Goal: Task Accomplishment & Management: Use online tool/utility

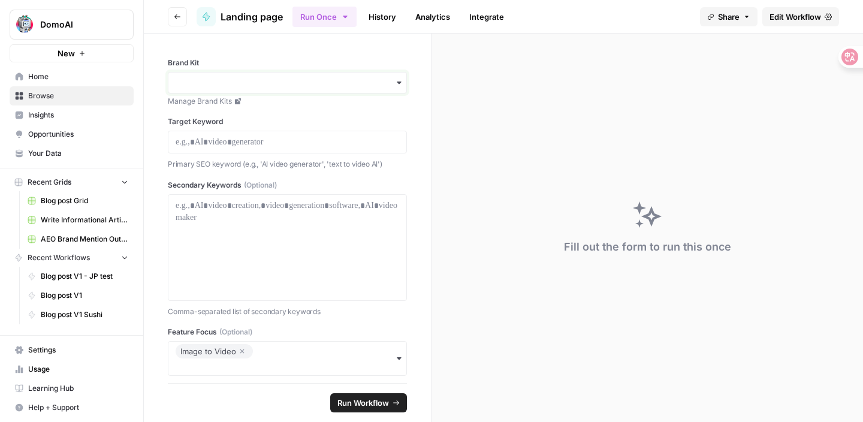
click at [286, 79] on input "Brand Kit" at bounding box center [288, 83] width 224 height 12
click at [273, 111] on div "DomoAI" at bounding box center [287, 115] width 238 height 23
click at [263, 146] on p at bounding box center [288, 142] width 224 height 12
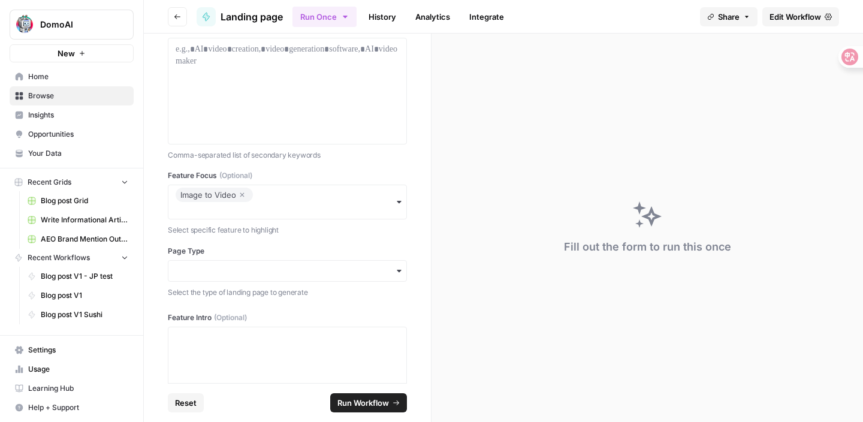
scroll to position [195, 0]
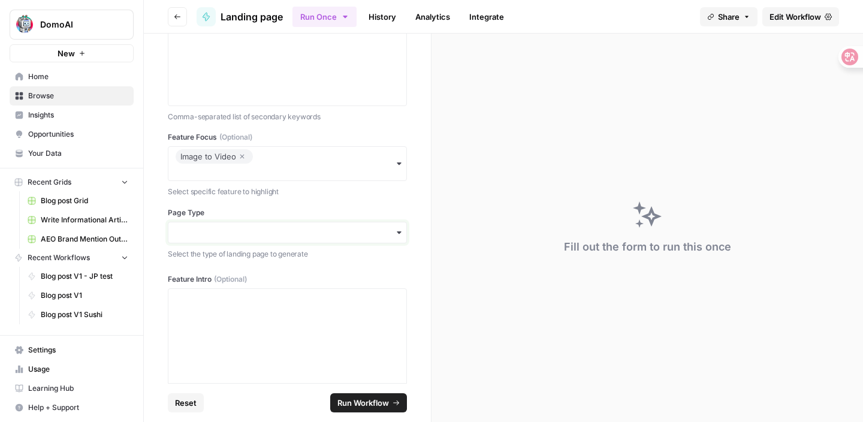
click at [258, 229] on input "Page Type" at bounding box center [288, 233] width 224 height 12
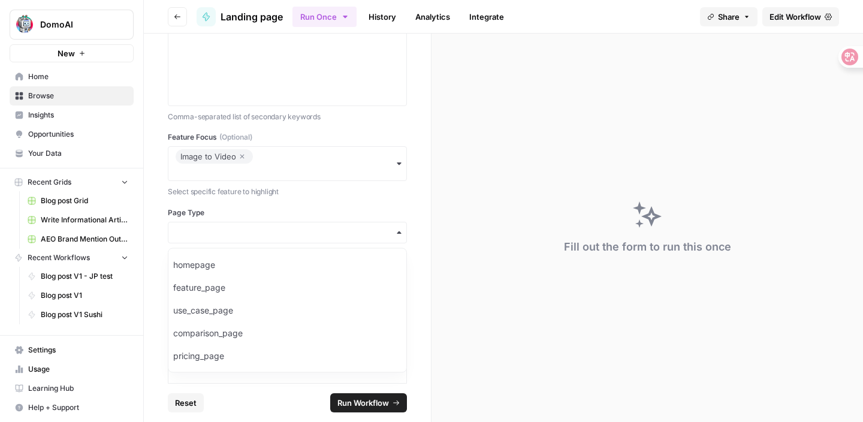
click at [275, 240] on div "button" at bounding box center [287, 233] width 239 height 22
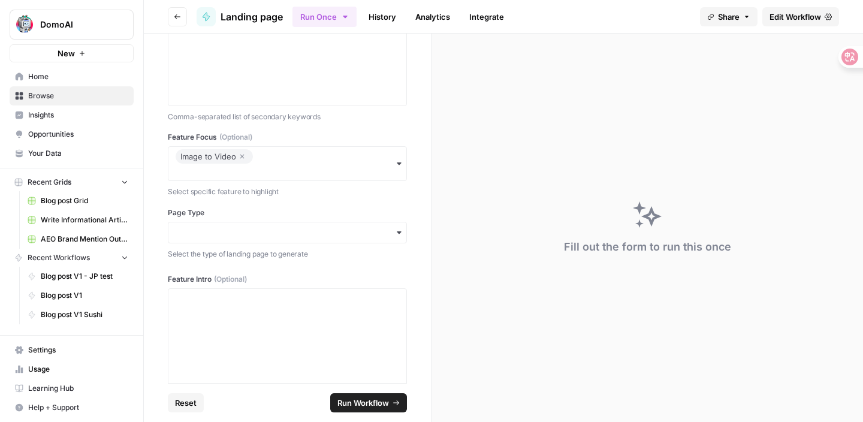
scroll to position [0, 0]
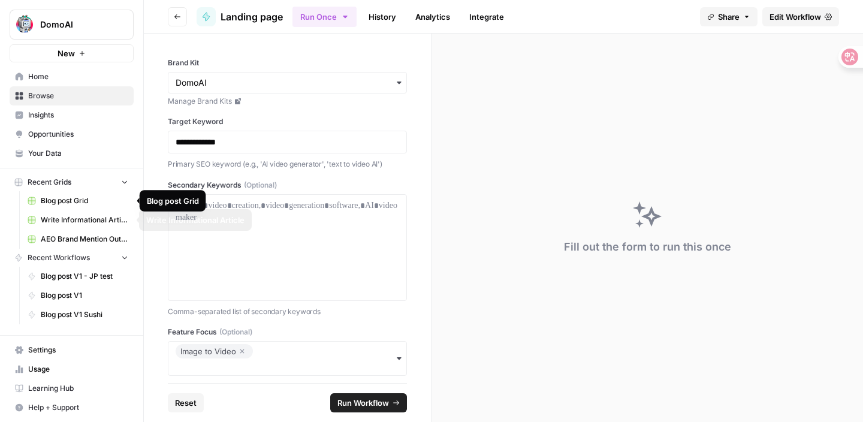
click at [91, 206] on link "Blog post Grid" at bounding box center [77, 200] width 111 height 19
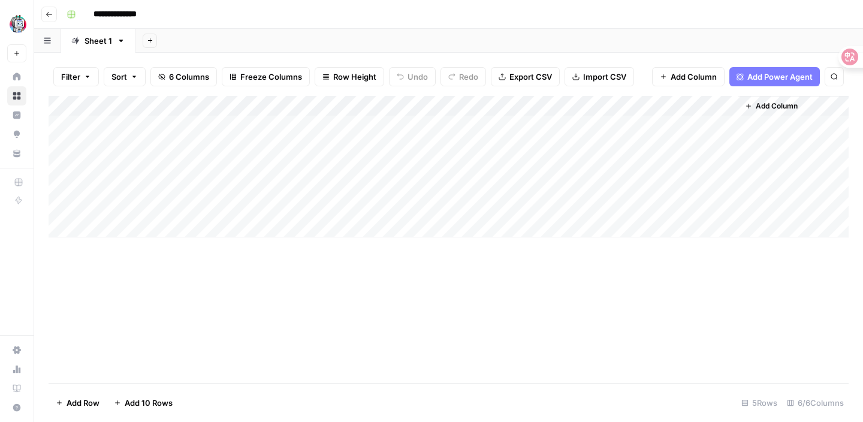
click at [616, 302] on div "Add Column" at bounding box center [449, 239] width 800 height 287
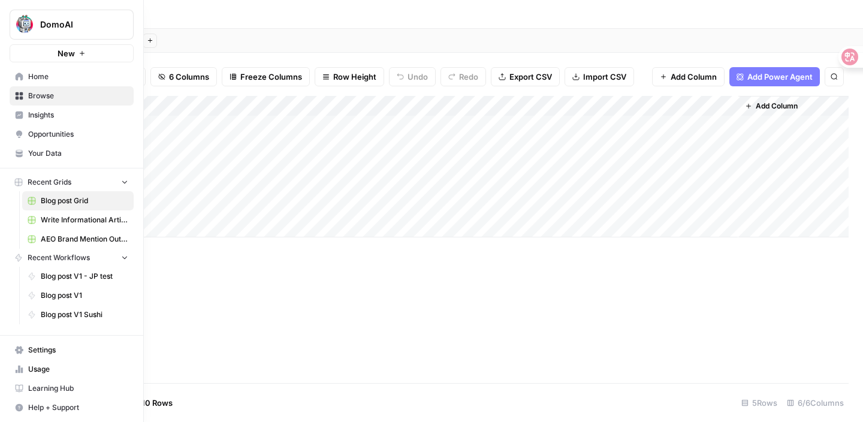
click at [21, 119] on link "Insights" at bounding box center [72, 114] width 124 height 19
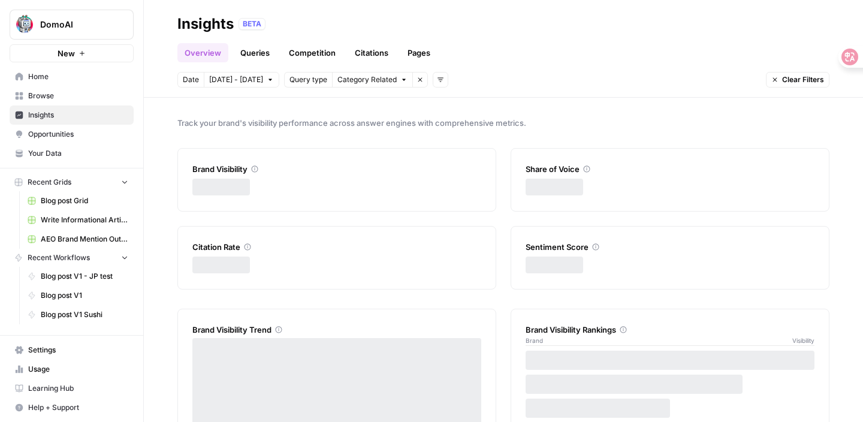
click at [34, 98] on span "Browse" at bounding box center [78, 96] width 100 height 11
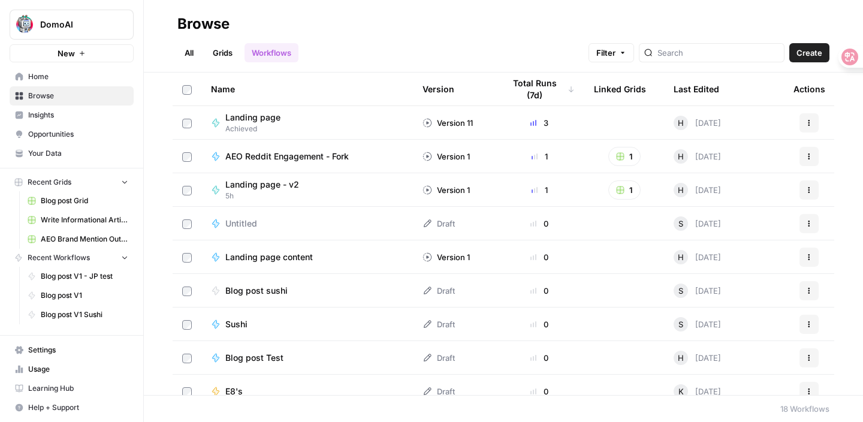
click at [80, 207] on link "Blog post Grid" at bounding box center [77, 200] width 111 height 19
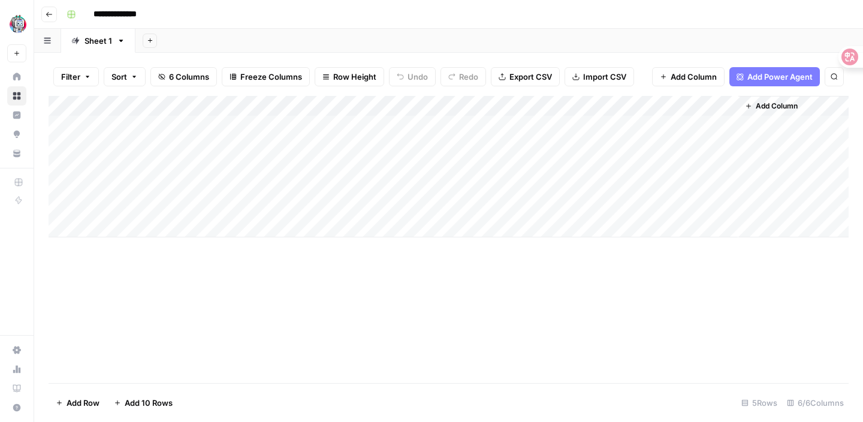
click at [285, 126] on div "Add Column" at bounding box center [449, 166] width 800 height 141
click at [236, 161] on div "Add Column" at bounding box center [449, 166] width 800 height 141
click at [179, 137] on div "Add Column" at bounding box center [449, 166] width 800 height 141
click at [154, 119] on div "Add Column" at bounding box center [449, 166] width 800 height 141
click at [193, 118] on div "Add Column" at bounding box center [449, 166] width 800 height 141
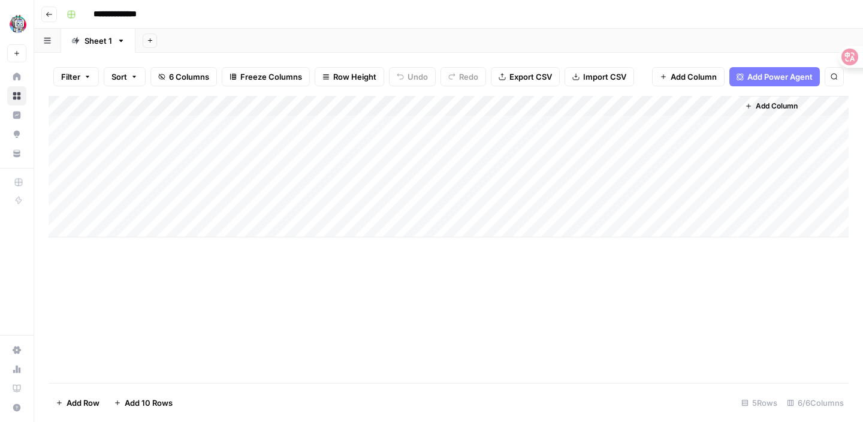
click at [165, 185] on div "Add Column" at bounding box center [449, 166] width 800 height 141
drag, startPoint x: 161, startPoint y: 148, endPoint x: 491, endPoint y: 146, distance: 330.8
click at [491, 146] on div "Add Column" at bounding box center [449, 166] width 800 height 141
drag, startPoint x: 159, startPoint y: 129, endPoint x: 557, endPoint y: 133, distance: 397.4
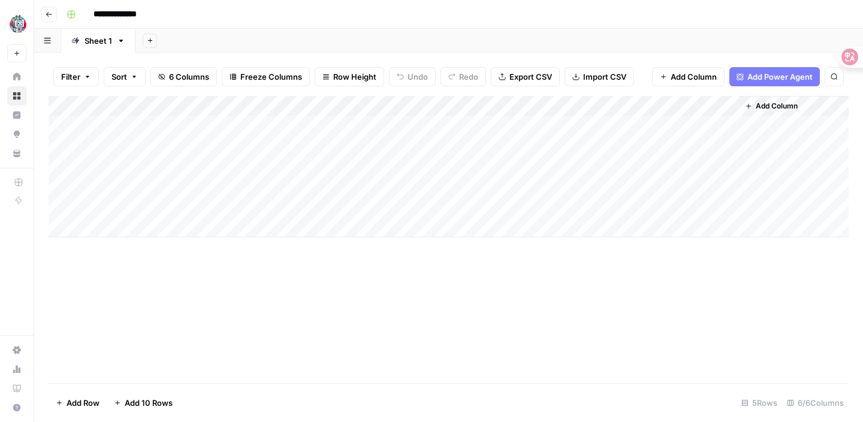
click at [557, 133] on div "Add Column" at bounding box center [449, 166] width 800 height 141
click at [535, 190] on div "Add Column" at bounding box center [449, 166] width 800 height 141
drag, startPoint x: 117, startPoint y: 186, endPoint x: 563, endPoint y: 184, distance: 445.9
click at [563, 184] on div "Add Column" at bounding box center [449, 166] width 800 height 141
click at [176, 202] on div "Add Column" at bounding box center [449, 166] width 800 height 141
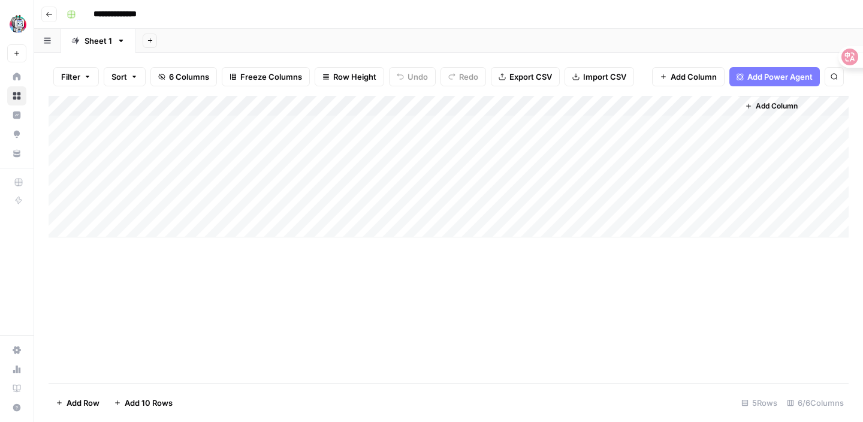
click at [166, 128] on div "Add Column" at bounding box center [449, 166] width 800 height 141
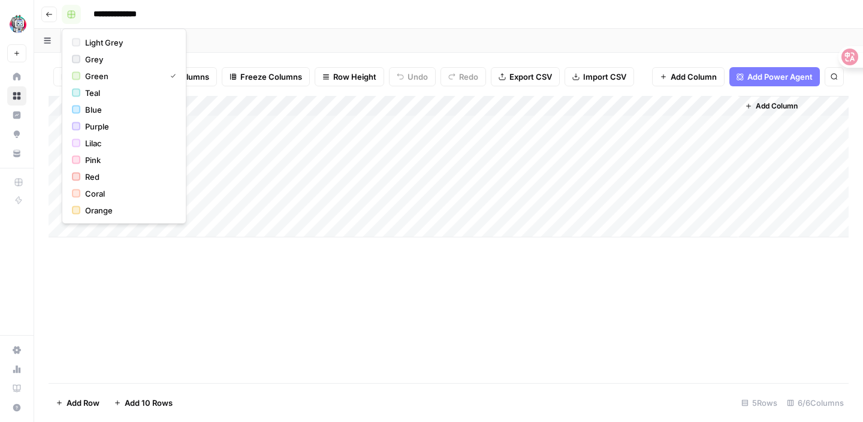
click at [65, 13] on button "button" at bounding box center [71, 14] width 19 height 19
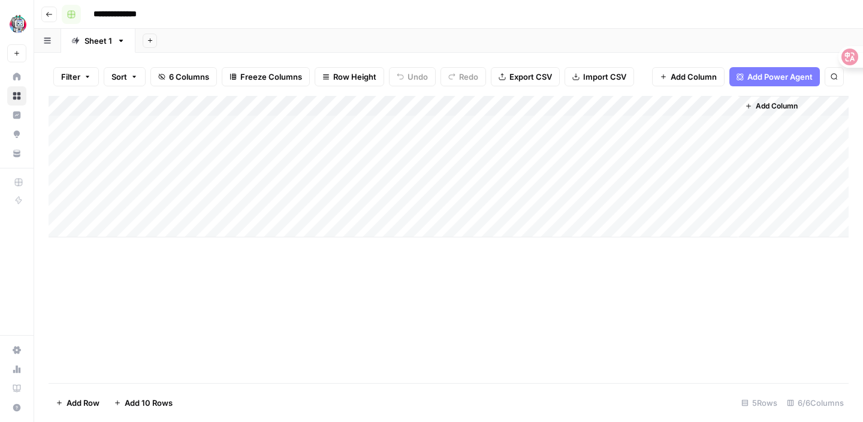
click at [65, 13] on button "button" at bounding box center [71, 14] width 19 height 19
click at [53, 13] on button "Go back" at bounding box center [49, 15] width 16 height 16
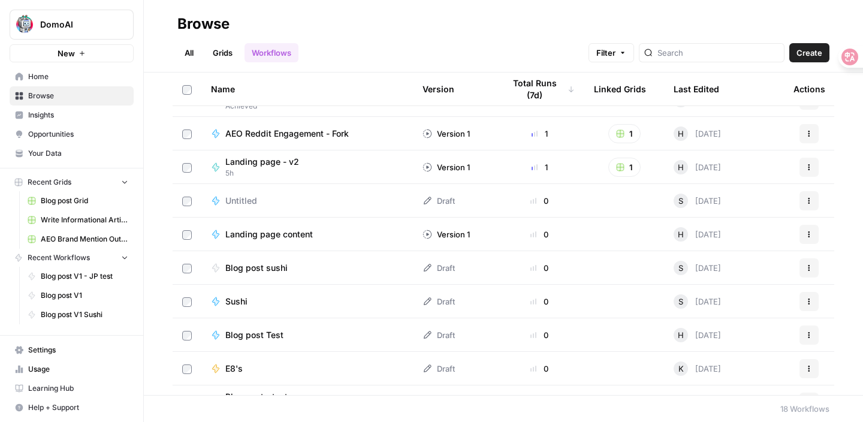
scroll to position [26, 0]
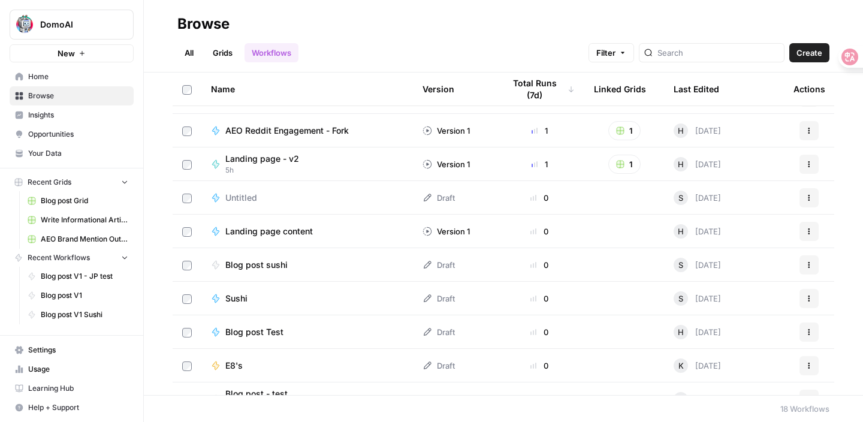
click at [125, 177] on button "Recent Grids" at bounding box center [72, 182] width 124 height 18
click at [95, 201] on span "Blog post Grid" at bounding box center [85, 200] width 88 height 11
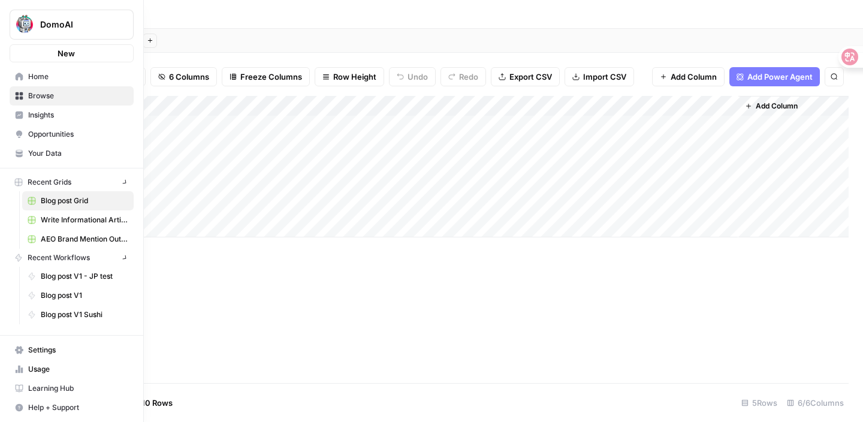
click at [15, 80] on icon at bounding box center [19, 77] width 8 height 8
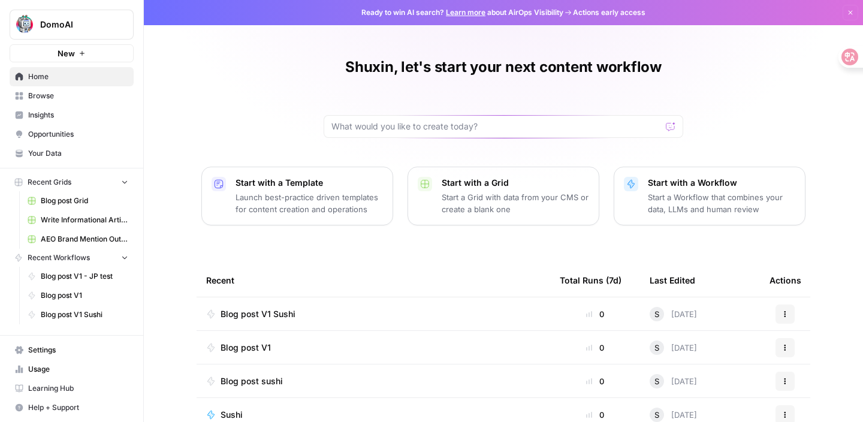
scroll to position [129, 0]
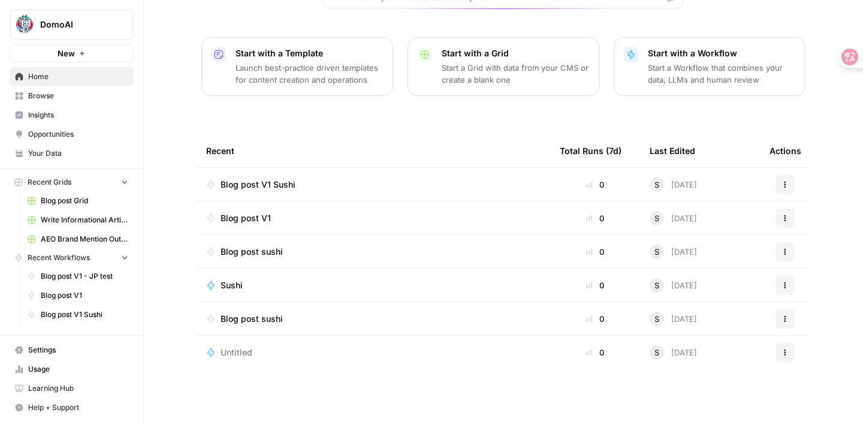
click at [85, 96] on span "Browse" at bounding box center [78, 96] width 100 height 11
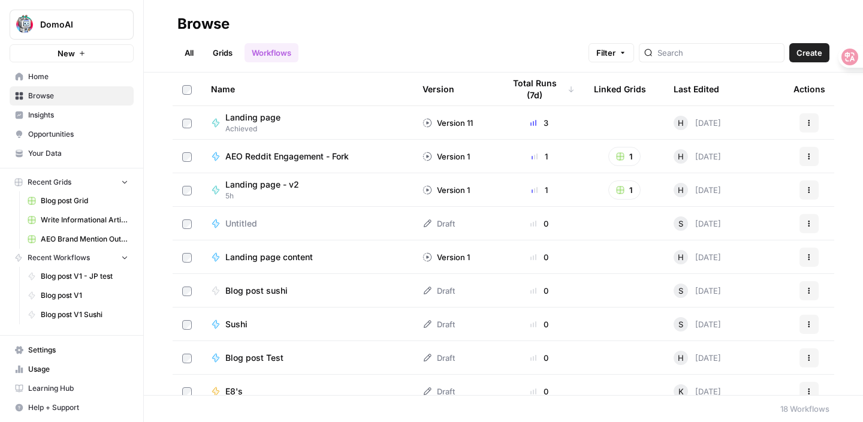
scroll to position [315, 0]
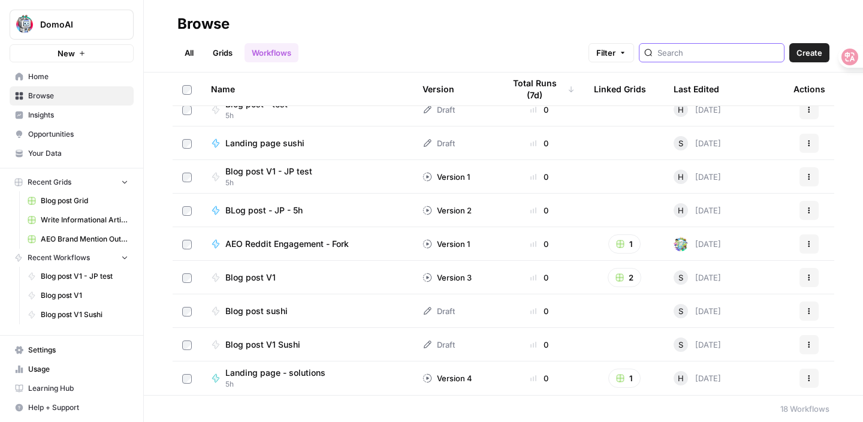
click at [723, 56] on input "search" at bounding box center [718, 53] width 122 height 12
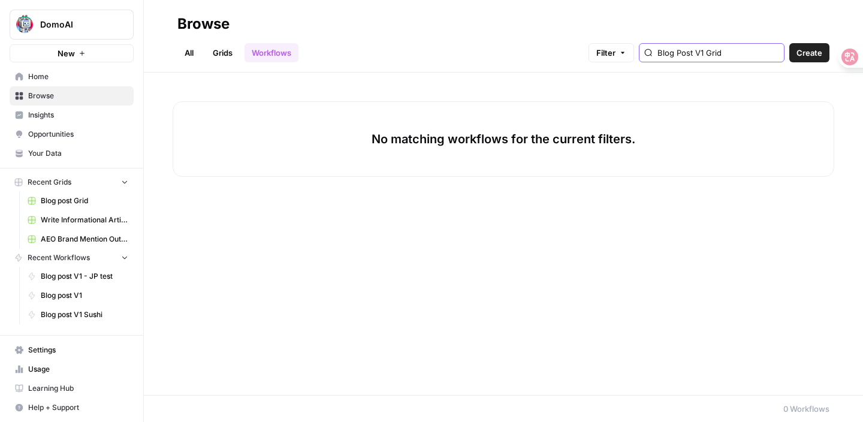
type input "Blog Post V1 Grid"
click at [219, 48] on link "Grids" at bounding box center [223, 52] width 34 height 19
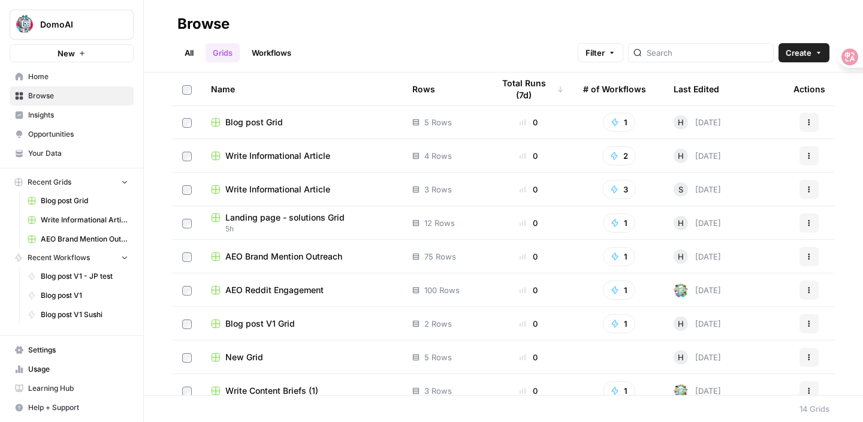
scroll to position [181, 0]
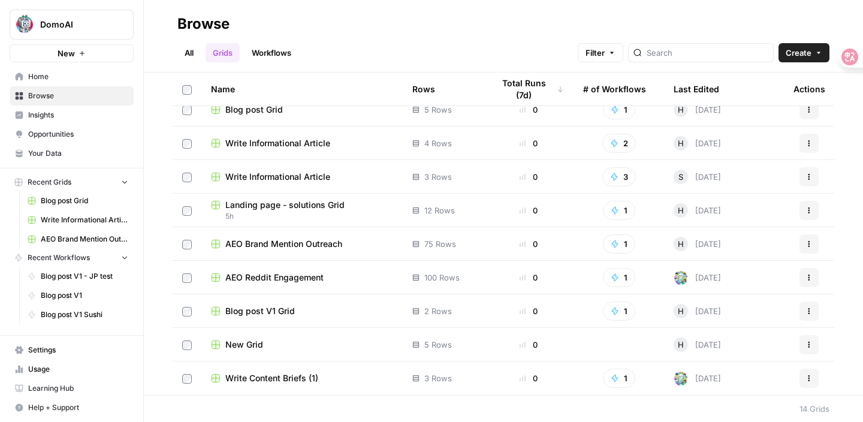
click at [284, 318] on td "Blog post V1 Grid" at bounding box center [301, 310] width 201 height 33
click at [284, 315] on span "Blog post V1 Grid" at bounding box center [260, 311] width 70 height 12
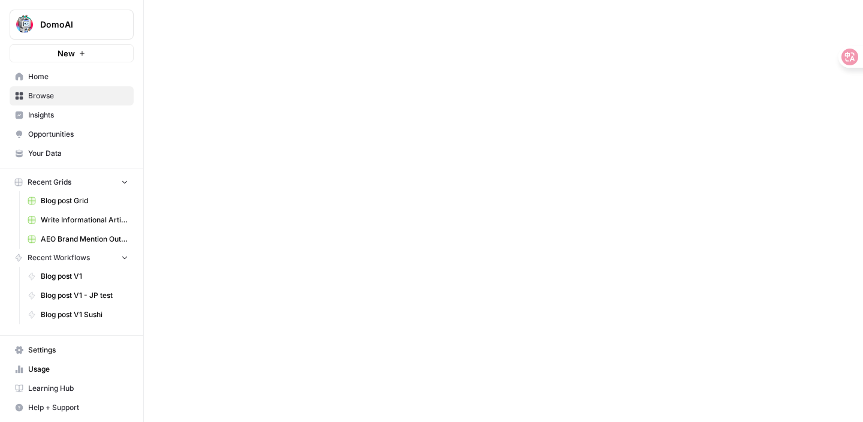
click at [284, 315] on div at bounding box center [503, 211] width 719 height 422
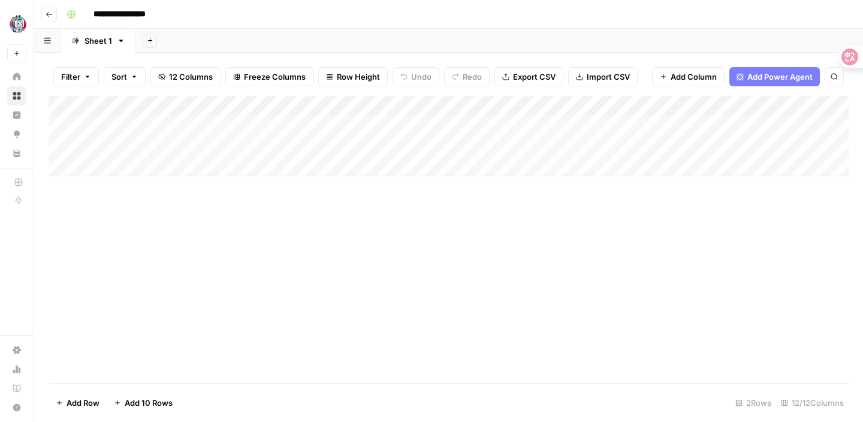
click at [245, 120] on div "Add Column" at bounding box center [449, 136] width 800 height 80
click at [229, 138] on div "Add Column" at bounding box center [449, 136] width 800 height 80
type textarea "**********"
drag, startPoint x: 173, startPoint y: 146, endPoint x: 91, endPoint y: 146, distance: 82.7
click at [91, 146] on textarea "**********" at bounding box center [186, 146] width 192 height 17
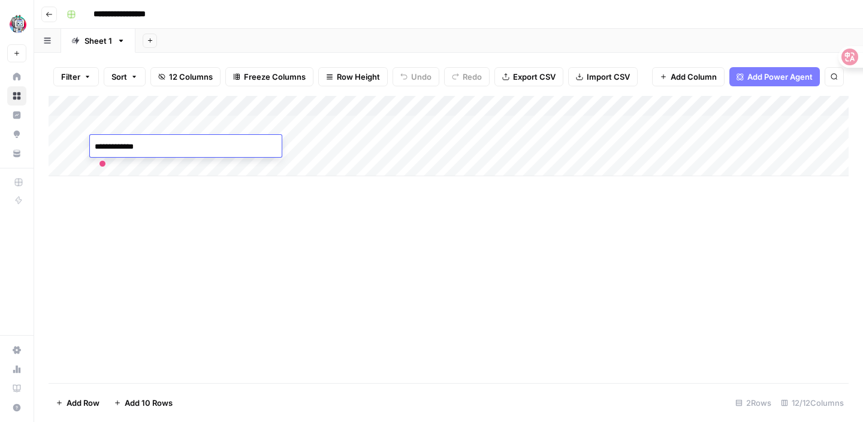
click at [117, 146] on textarea "**********" at bounding box center [186, 146] width 192 height 17
click at [104, 149] on textarea "**********" at bounding box center [186, 146] width 192 height 17
type textarea "*"
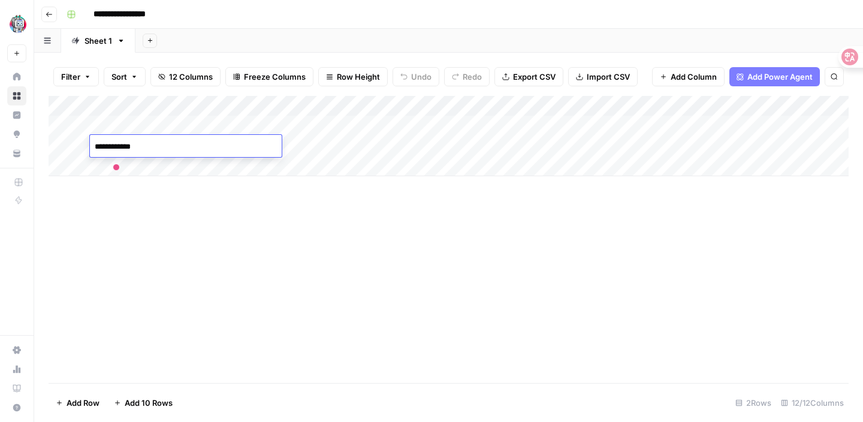
type textarea "**********"
click at [149, 298] on div "Add Column" at bounding box center [449, 239] width 800 height 287
click at [482, 155] on div "Add Column" at bounding box center [449, 136] width 800 height 80
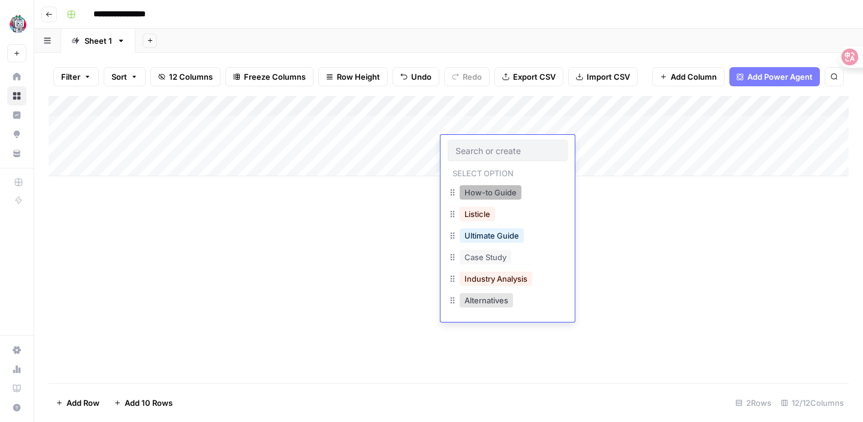
click at [486, 189] on button "How-to Guide" at bounding box center [491, 192] width 62 height 14
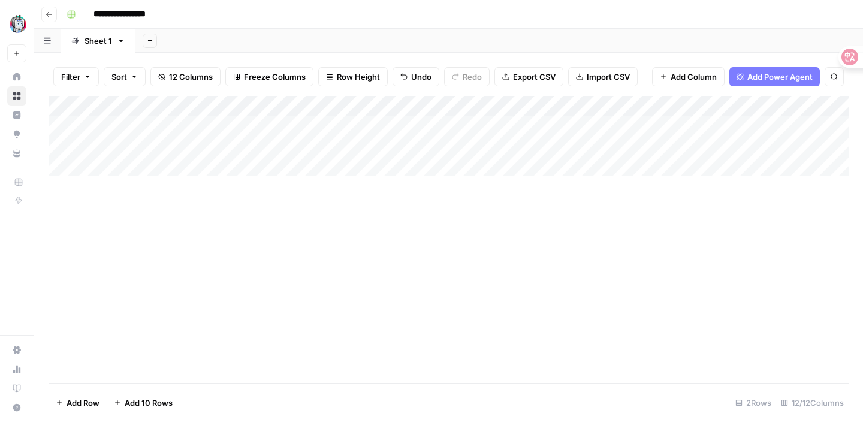
click at [661, 148] on div "Add Column" at bounding box center [449, 136] width 800 height 80
click at [660, 147] on div "Add Column" at bounding box center [449, 136] width 800 height 80
click at [522, 122] on div "Add Column" at bounding box center [449, 136] width 800 height 80
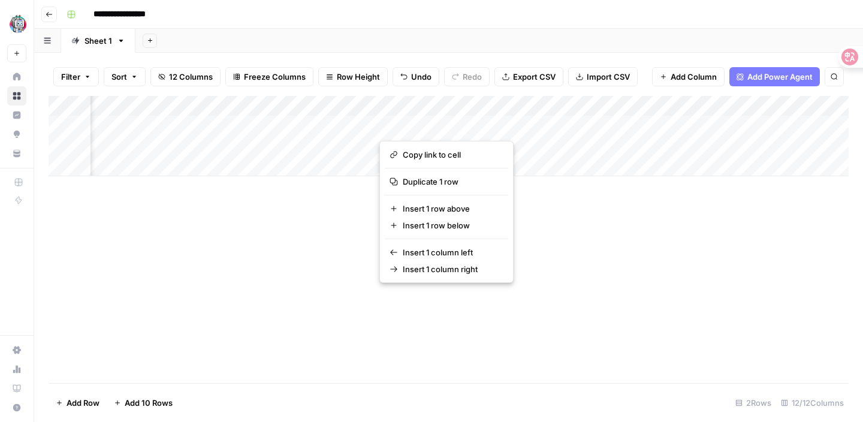
click at [460, 119] on button "button" at bounding box center [465, 125] width 173 height 21
click at [443, 126] on button "button" at bounding box center [465, 125] width 173 height 21
click at [404, 123] on button "button" at bounding box center [465, 125] width 173 height 21
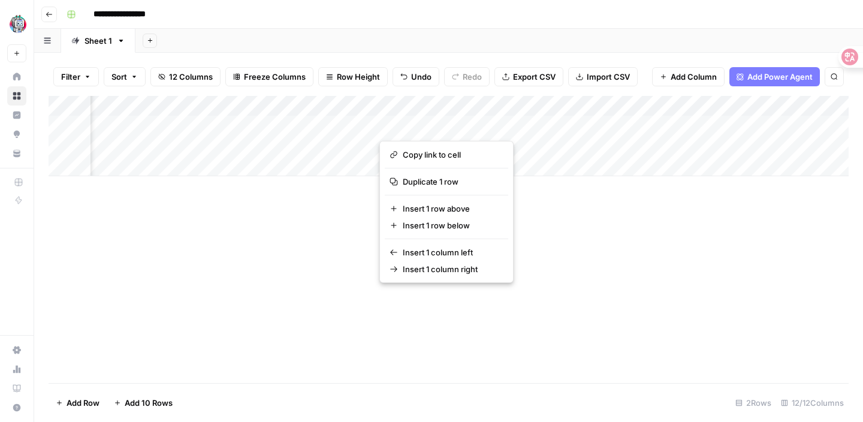
click at [404, 123] on button "button" at bounding box center [465, 125] width 173 height 21
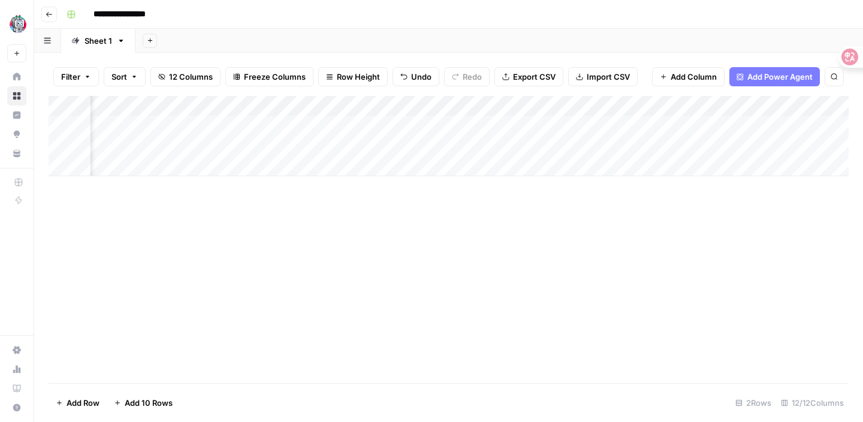
click at [555, 169] on div "Add Column" at bounding box center [449, 136] width 800 height 80
click at [520, 126] on div "Add Column" at bounding box center [449, 146] width 800 height 101
click at [426, 144] on div "Add Column" at bounding box center [449, 146] width 800 height 101
click at [422, 125] on div "Add Column" at bounding box center [449, 146] width 800 height 101
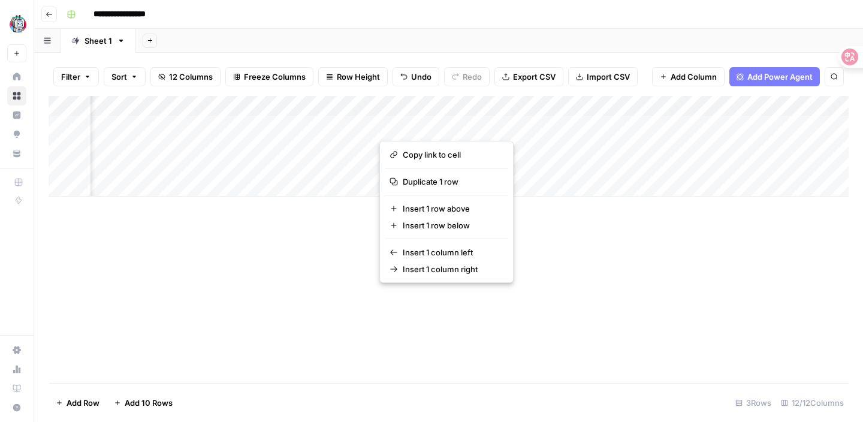
click at [445, 124] on button "button" at bounding box center [465, 125] width 173 height 21
click at [358, 124] on div "Add Column" at bounding box center [449, 146] width 800 height 101
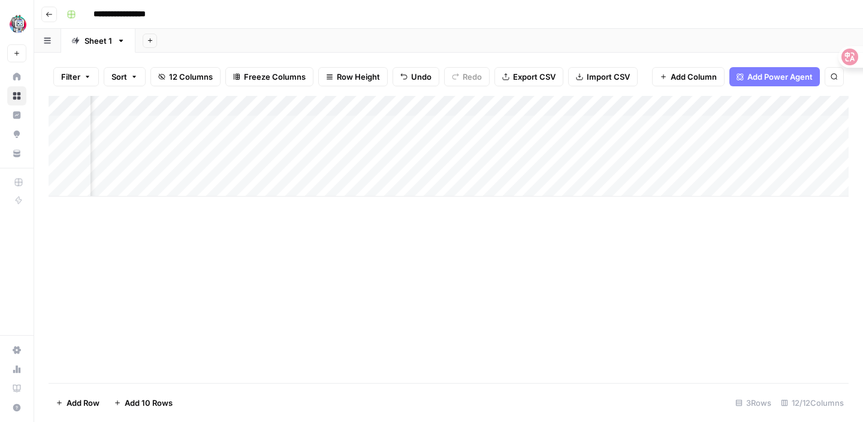
click at [403, 126] on div "Add Column" at bounding box center [449, 146] width 800 height 101
click at [400, 137] on div "Add Column" at bounding box center [449, 146] width 800 height 101
click at [530, 217] on div "Add Column" at bounding box center [449, 239] width 800 height 287
click at [726, 122] on div "Add Column" at bounding box center [449, 146] width 800 height 101
click at [565, 152] on div "Add Column" at bounding box center [449, 146] width 800 height 101
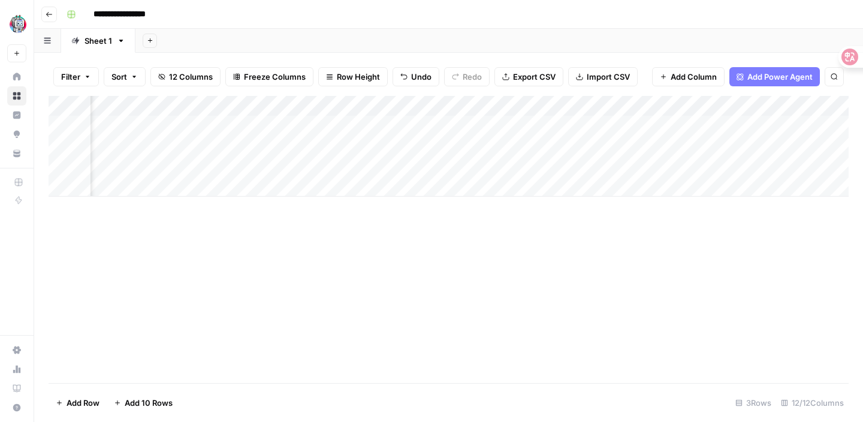
scroll to position [0, 263]
click at [592, 145] on div "Add Column" at bounding box center [449, 146] width 800 height 101
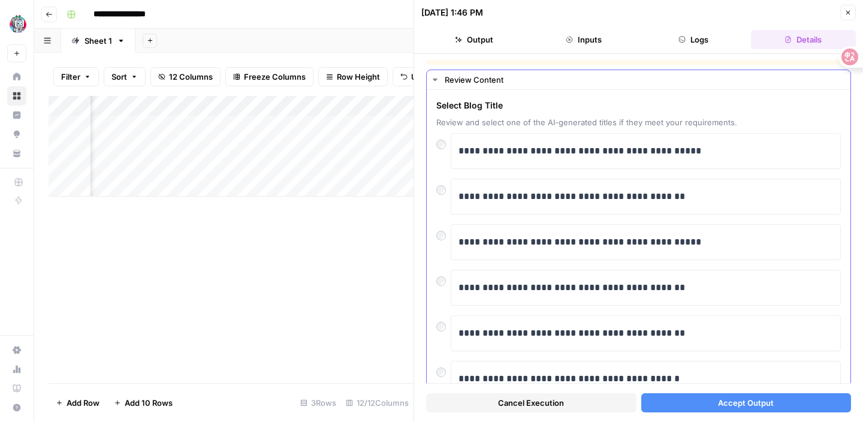
scroll to position [16, 0]
click at [535, 286] on p "**********" at bounding box center [646, 288] width 375 height 16
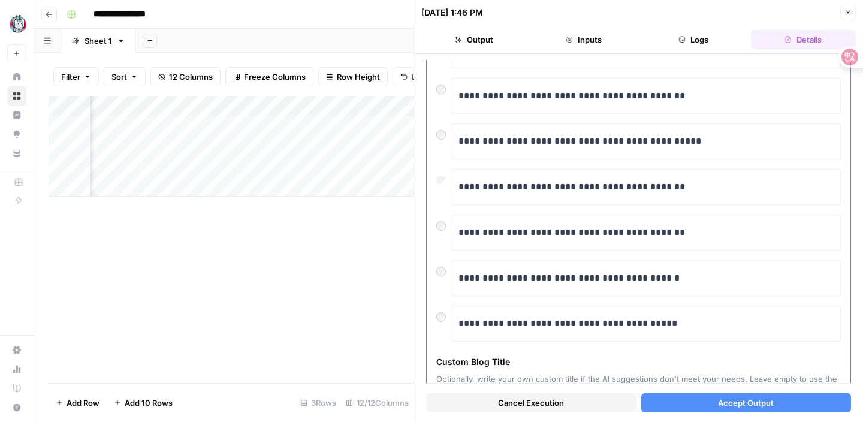
scroll to position [107, 0]
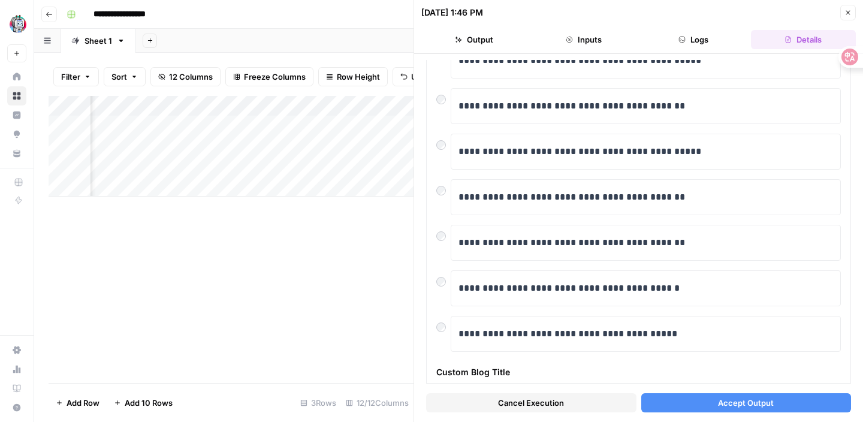
click at [680, 399] on button "Accept Output" at bounding box center [746, 402] width 210 height 19
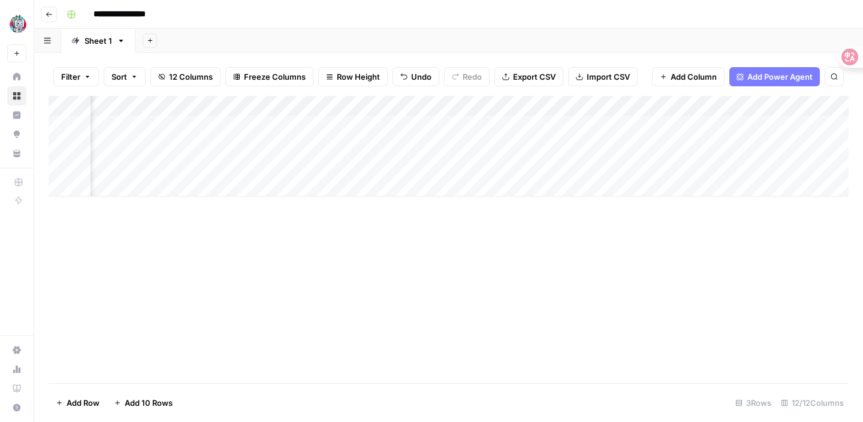
scroll to position [0, 279]
click at [674, 145] on div "Add Column" at bounding box center [449, 146] width 800 height 101
click at [554, 144] on div "Add Column" at bounding box center [449, 146] width 800 height 101
click at [554, 144] on textarea "**********" at bounding box center [611, 146] width 193 height 17
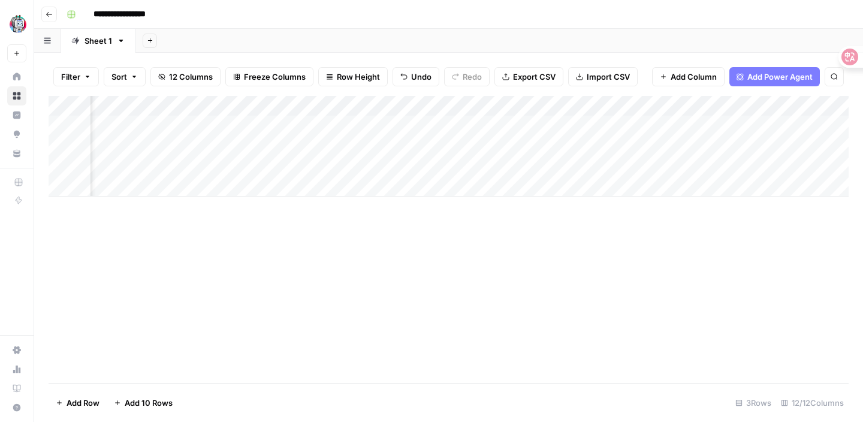
click at [550, 189] on div "Add Column" at bounding box center [449, 146] width 800 height 101
click at [512, 143] on div "Add Column" at bounding box center [449, 156] width 800 height 121
click at [512, 143] on textarea "**********" at bounding box center [552, 146] width 193 height 17
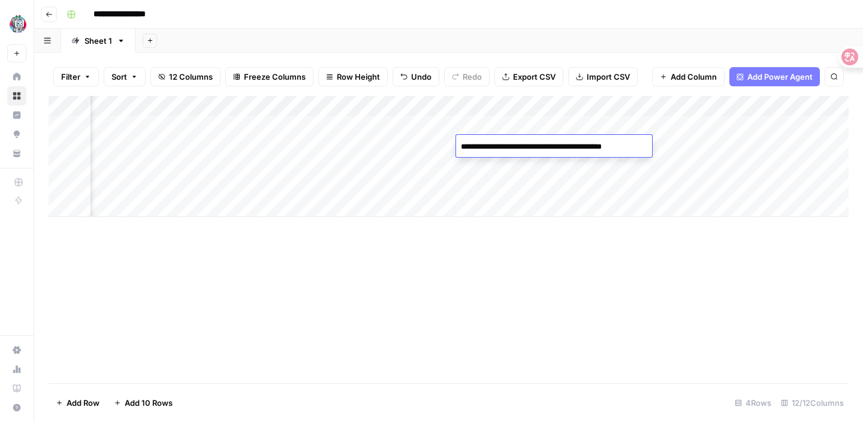
drag, startPoint x: 460, startPoint y: 145, endPoint x: 672, endPoint y: 146, distance: 211.6
click at [672, 146] on body "**********" at bounding box center [431, 211] width 863 height 422
click at [598, 233] on div "Add Column" at bounding box center [449, 239] width 800 height 287
click at [599, 148] on div "Add Column" at bounding box center [449, 156] width 800 height 121
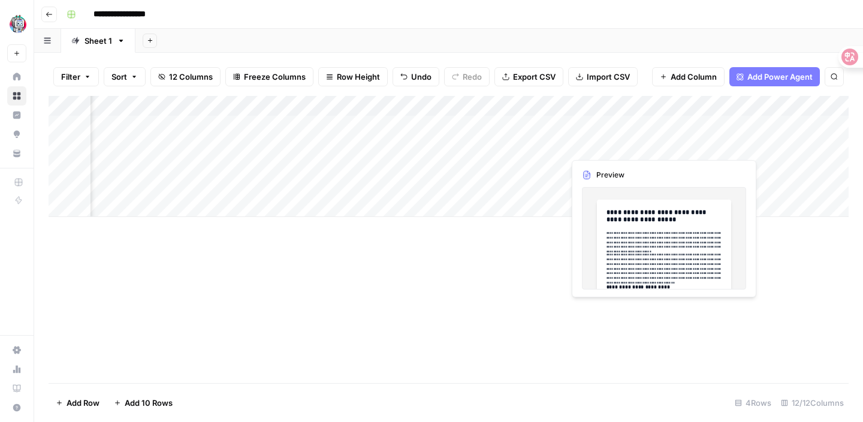
click at [594, 147] on div "Add Column" at bounding box center [449, 156] width 800 height 121
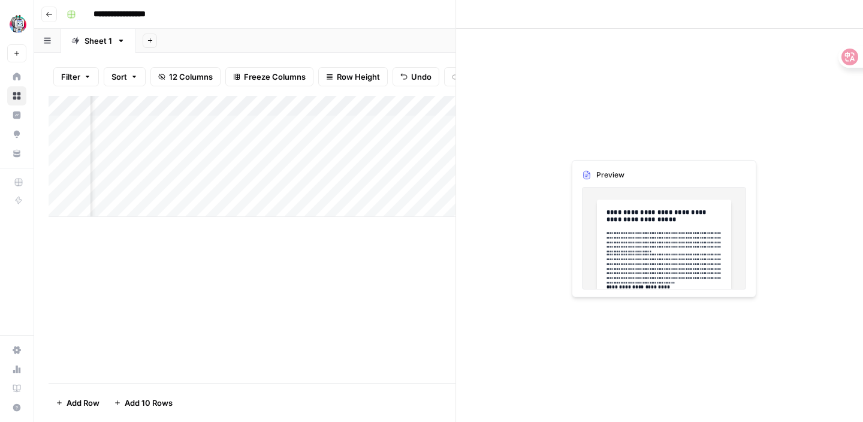
click at [594, 147] on div at bounding box center [619, 146] width 110 height 22
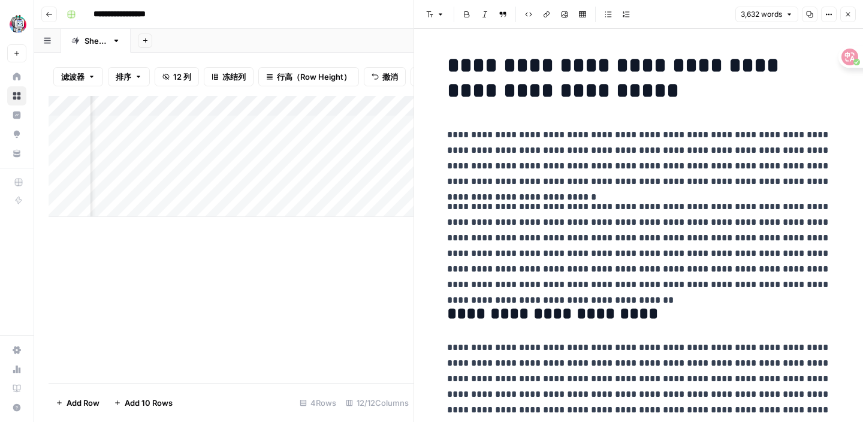
click at [661, 133] on p "**********" at bounding box center [639, 158] width 384 height 62
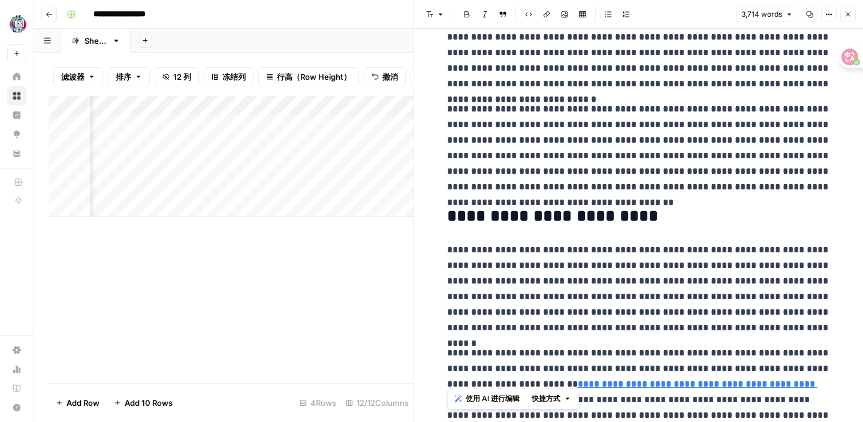
scroll to position [20, 0]
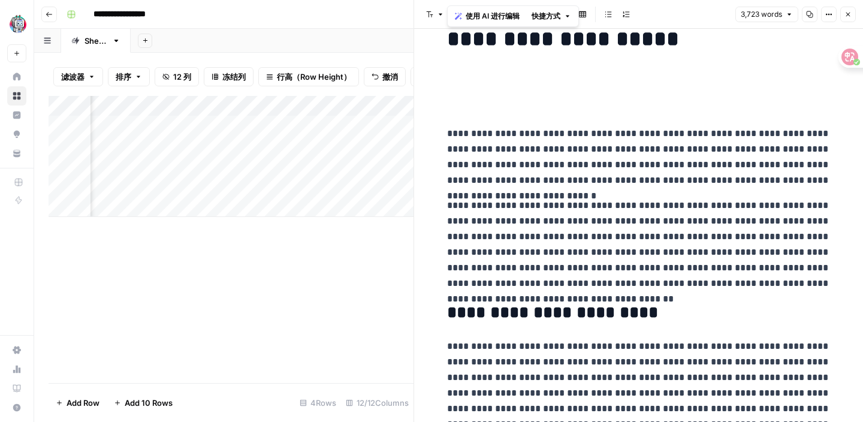
drag, startPoint x: 444, startPoint y: 62, endPoint x: 613, endPoint y: 419, distance: 394.6
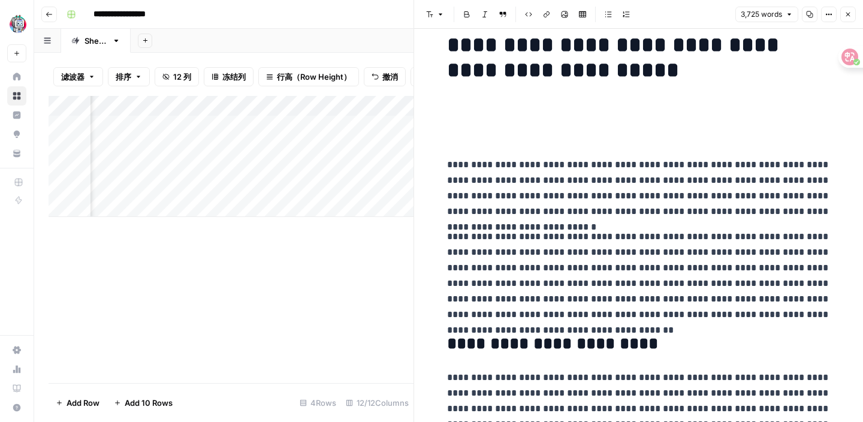
scroll to position [0, 0]
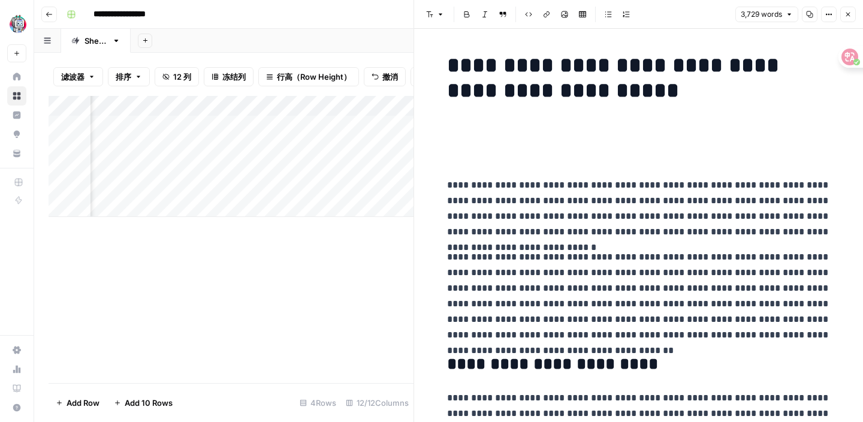
click at [654, 152] on h1 "**********" at bounding box center [639, 103] width 384 height 101
click at [816, 13] on button "Copy" at bounding box center [810, 15] width 16 height 16
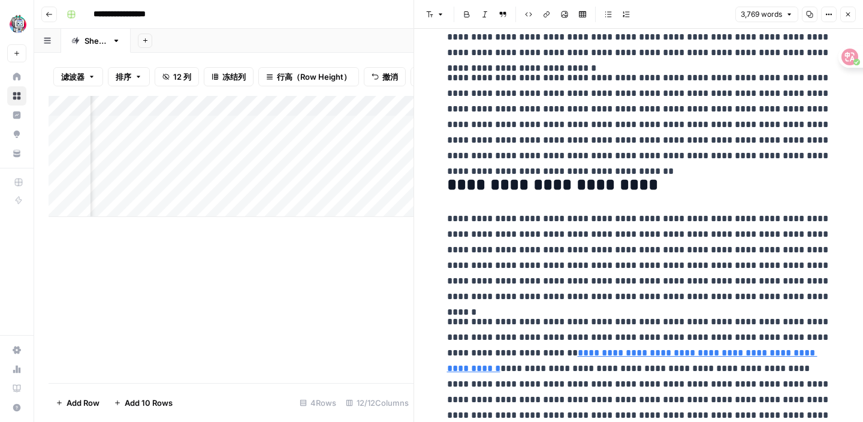
scroll to position [20, 0]
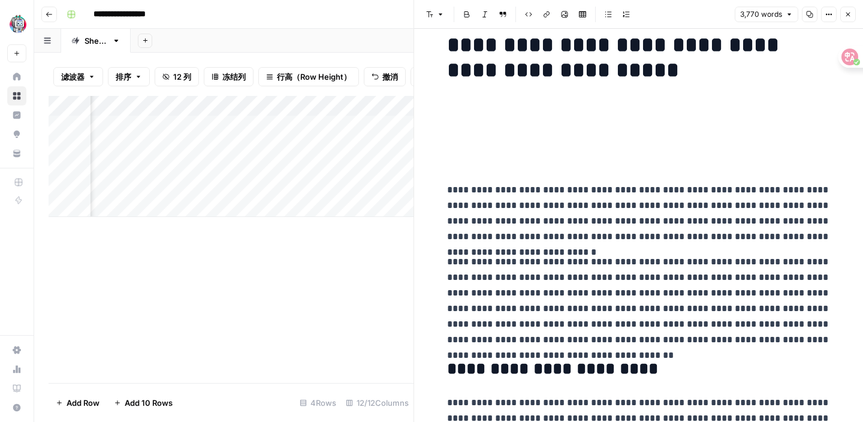
click at [325, 344] on div "Add Column" at bounding box center [231, 239] width 365 height 287
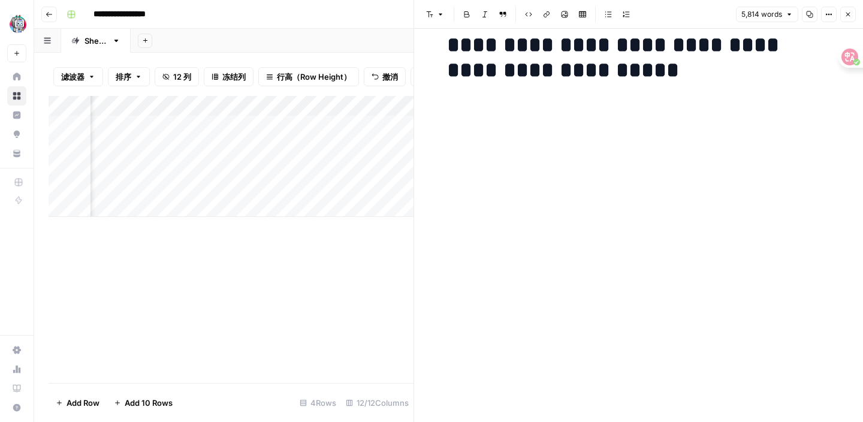
click at [853, 14] on button "Close" at bounding box center [848, 15] width 16 height 16
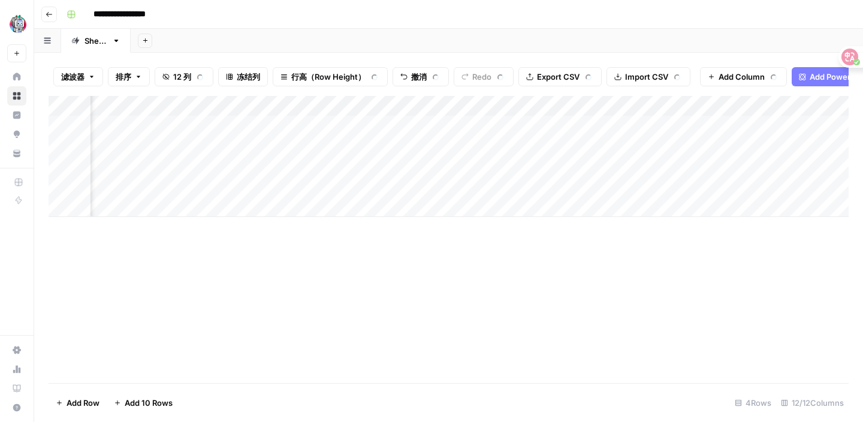
click at [309, 146] on div "Add Column" at bounding box center [449, 156] width 800 height 121
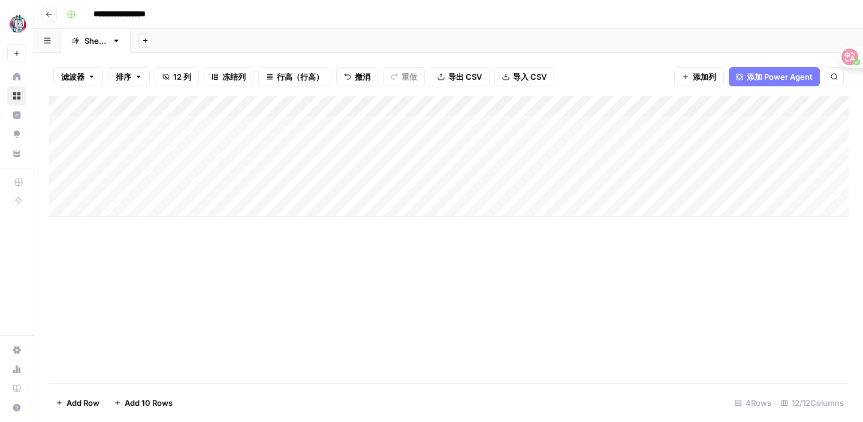
click at [197, 146] on div "Add Column" at bounding box center [449, 156] width 800 height 121
click at [192, 170] on div "Add Column" at bounding box center [449, 156] width 800 height 121
click at [479, 167] on div "Add Column" at bounding box center [449, 156] width 800 height 121
click at [482, 167] on div "Add Column" at bounding box center [449, 156] width 800 height 121
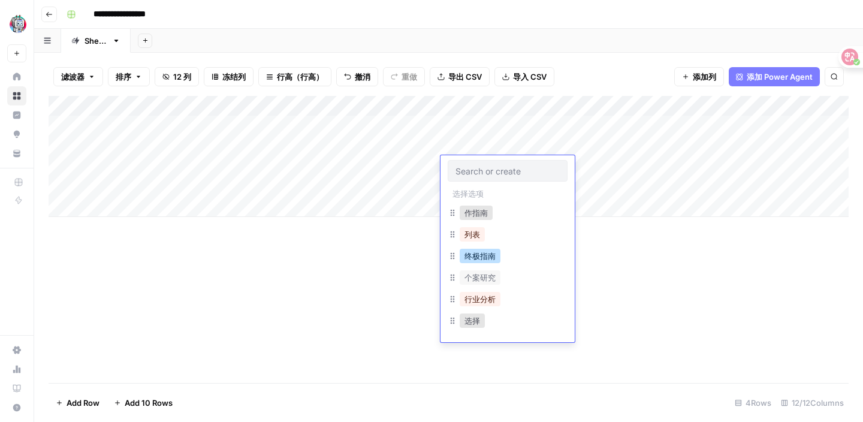
click at [487, 257] on font "终极指南" at bounding box center [479, 256] width 31 height 10
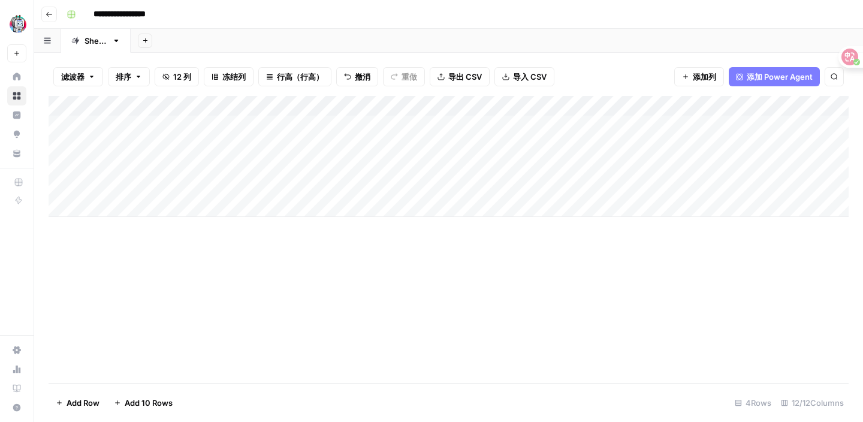
click at [482, 245] on div "Add Column" at bounding box center [449, 239] width 800 height 287
click at [621, 143] on div "Add Column" at bounding box center [449, 156] width 800 height 121
click at [625, 168] on div "Add Column" at bounding box center [449, 156] width 800 height 121
click at [790, 167] on div "Add Column" at bounding box center [449, 156] width 800 height 121
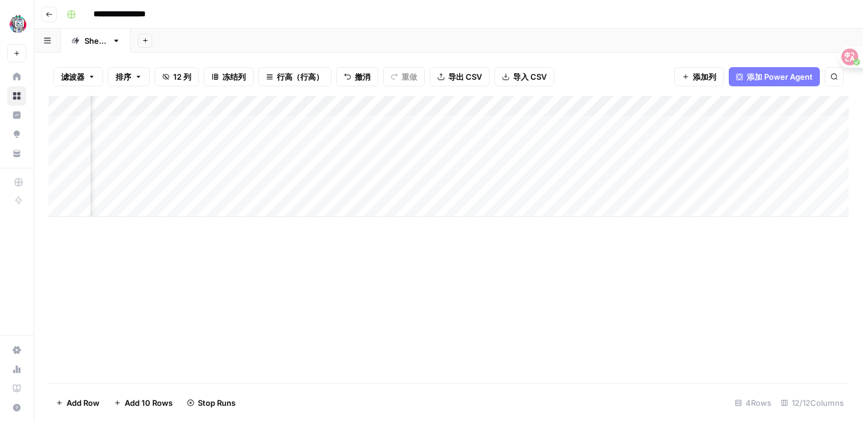
scroll to position [0, 278]
click at [571, 163] on div "Add Column" at bounding box center [449, 156] width 800 height 121
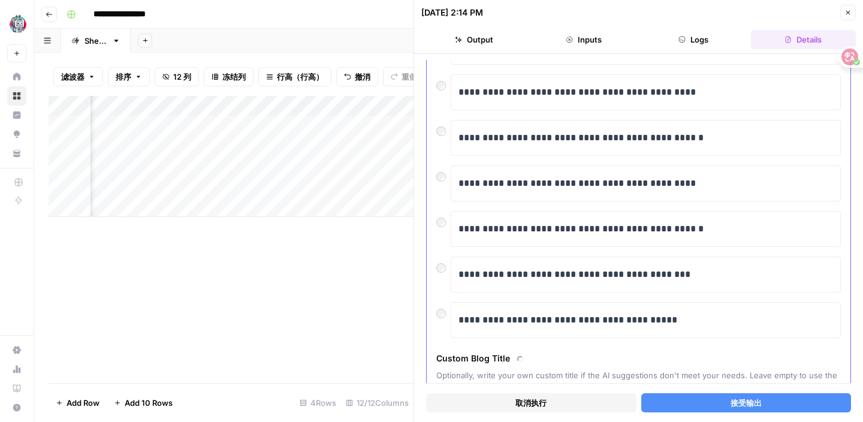
scroll to position [126, 0]
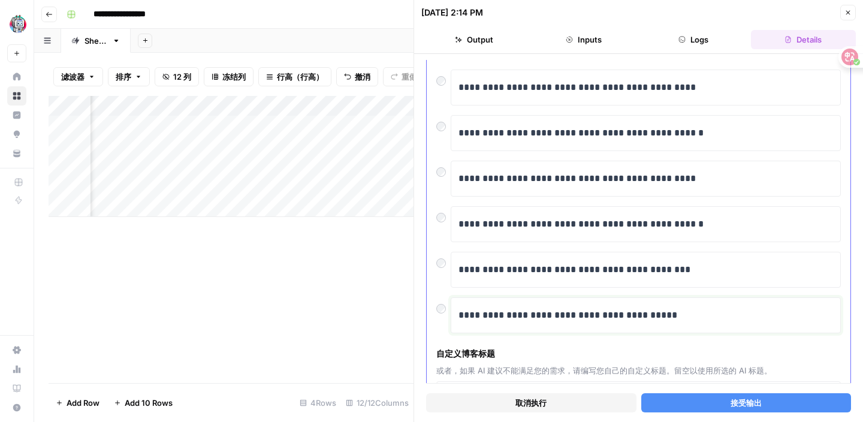
click at [526, 324] on div "**********" at bounding box center [646, 315] width 375 height 25
click at [515, 310] on p "**********" at bounding box center [646, 315] width 375 height 16
click at [464, 317] on p "**********" at bounding box center [646, 315] width 375 height 16
click at [470, 336] on div "**********" at bounding box center [639, 234] width 424 height 506
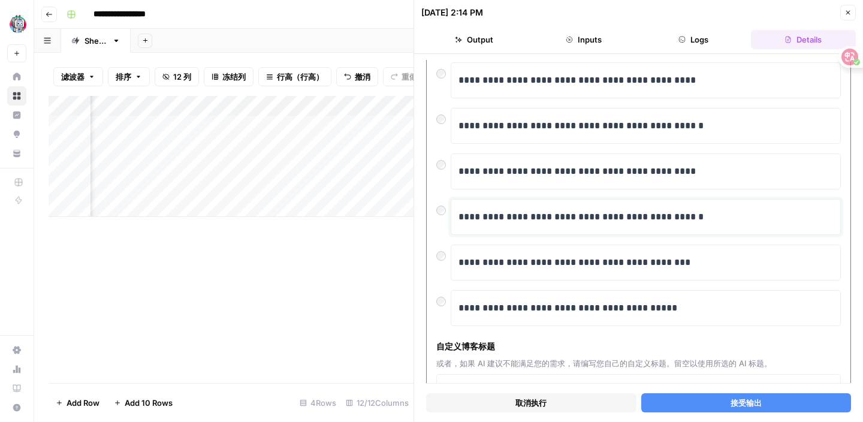
click at [498, 221] on p "**********" at bounding box center [646, 217] width 375 height 16
click at [494, 221] on p "**********" at bounding box center [646, 217] width 375 height 16
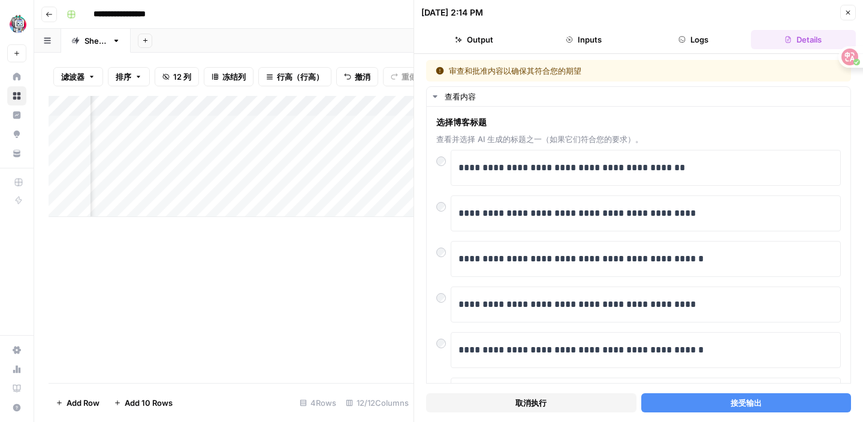
click at [219, 251] on div "Add Column" at bounding box center [231, 239] width 365 height 287
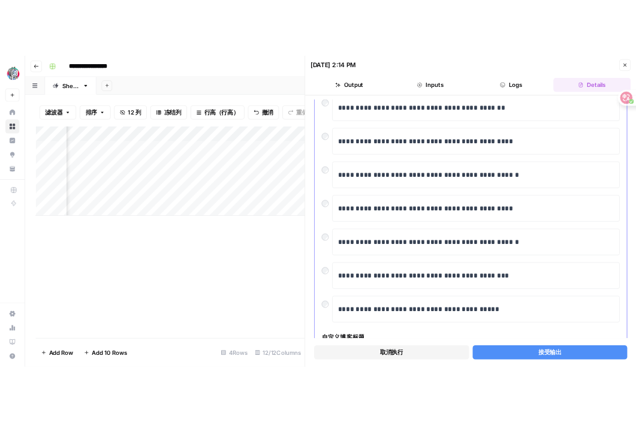
scroll to position [98, 0]
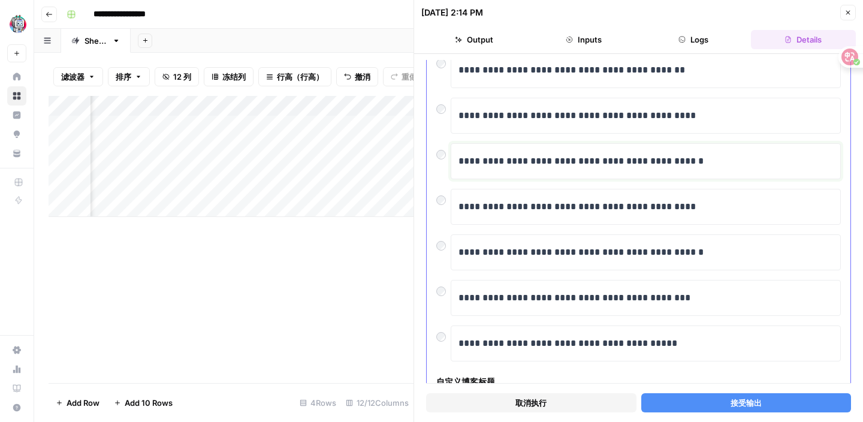
click at [460, 161] on p "**********" at bounding box center [646, 161] width 375 height 16
click at [445, 158] on div at bounding box center [443, 151] width 14 height 17
click at [692, 399] on button "接受输出" at bounding box center [746, 402] width 210 height 19
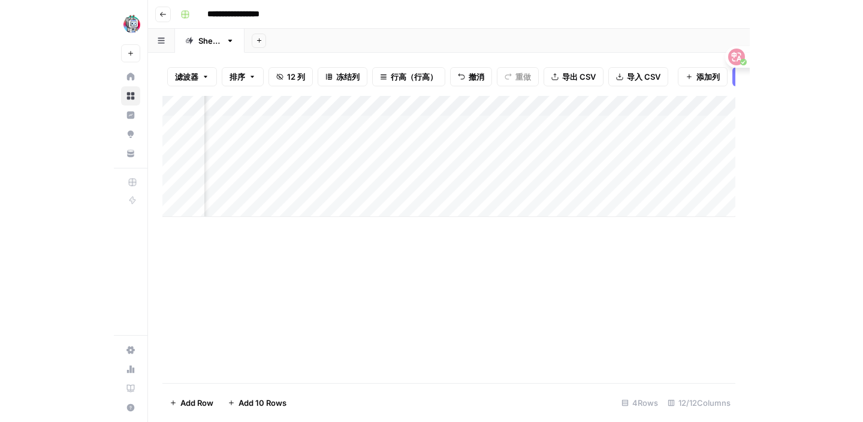
scroll to position [0, 729]
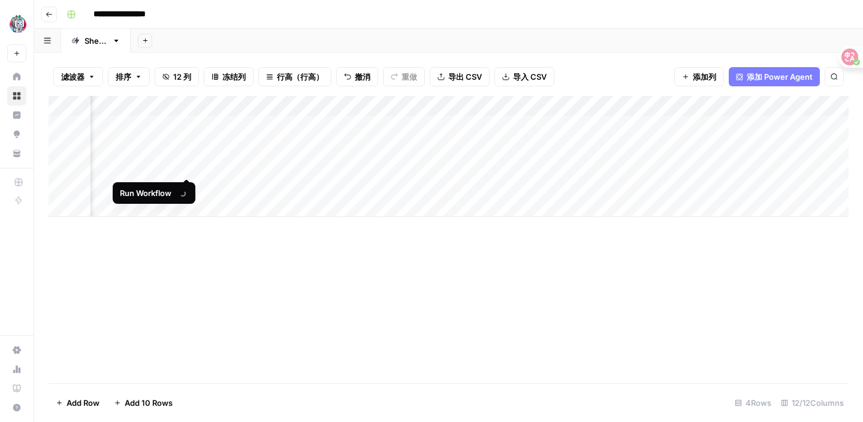
click at [188, 167] on div "添加列" at bounding box center [449, 156] width 800 height 121
click at [187, 167] on div "添加列" at bounding box center [449, 156] width 800 height 121
click at [185, 166] on div "添加列" at bounding box center [449, 156] width 800 height 121
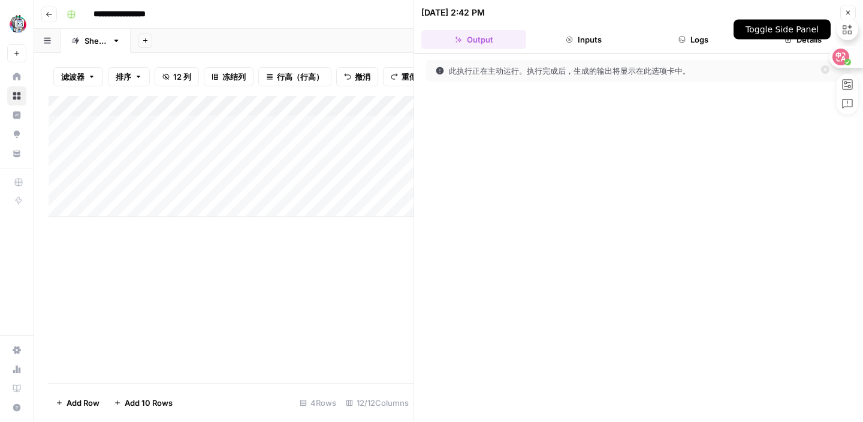
click at [845, 17] on div "Toggle Side Panel" at bounding box center [848, 30] width 22 height 34
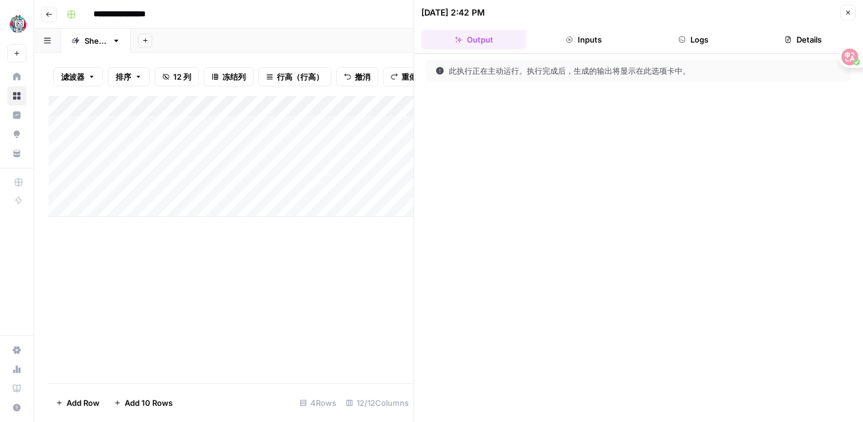
click at [846, 13] on icon "button" at bounding box center [847, 12] width 7 height 7
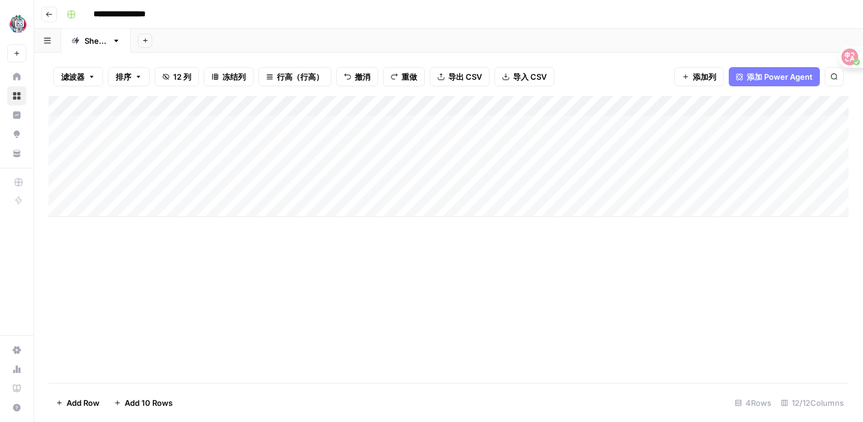
click at [412, 68] on button "重做" at bounding box center [404, 76] width 42 height 19
click at [408, 78] on font "重做" at bounding box center [410, 77] width 16 height 10
click at [261, 372] on div "添加列" at bounding box center [449, 239] width 800 height 287
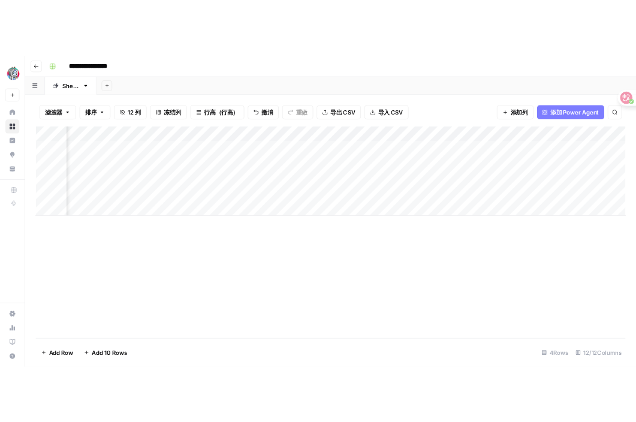
scroll to position [0, 623]
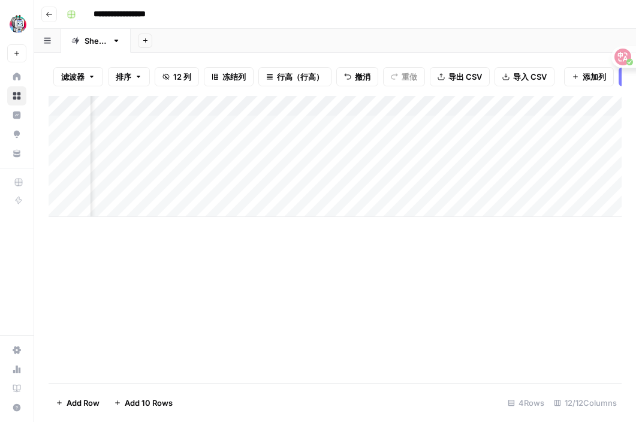
click at [234, 168] on div "添加列" at bounding box center [335, 156] width 573 height 121
click at [291, 161] on div "添加列" at bounding box center [335, 156] width 573 height 121
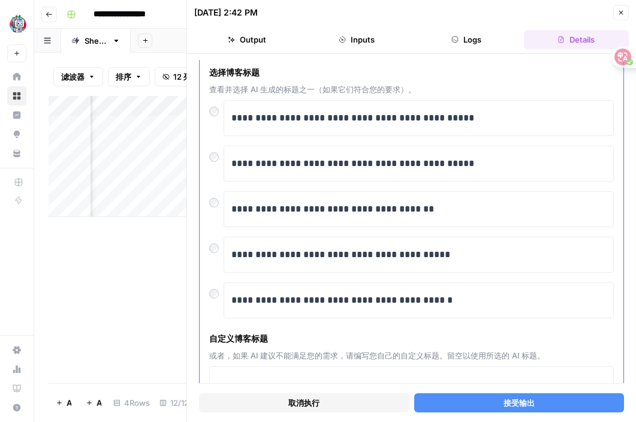
scroll to position [53, 0]
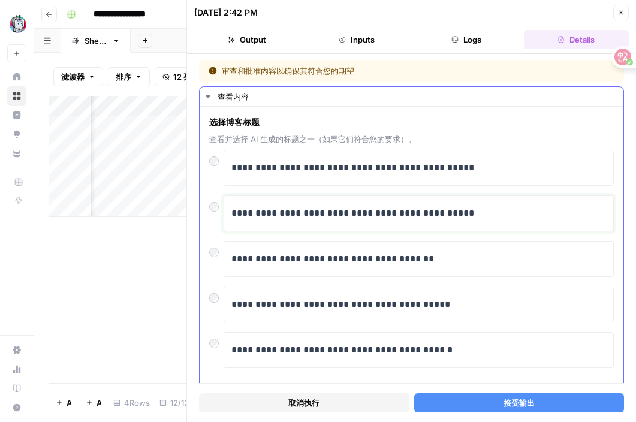
click at [294, 219] on p "**********" at bounding box center [418, 214] width 375 height 16
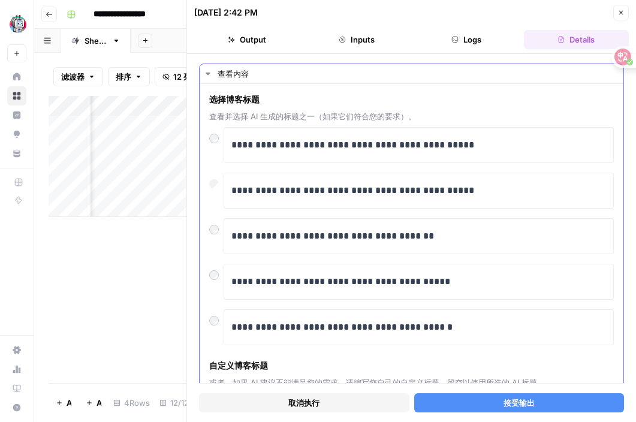
scroll to position [164, 0]
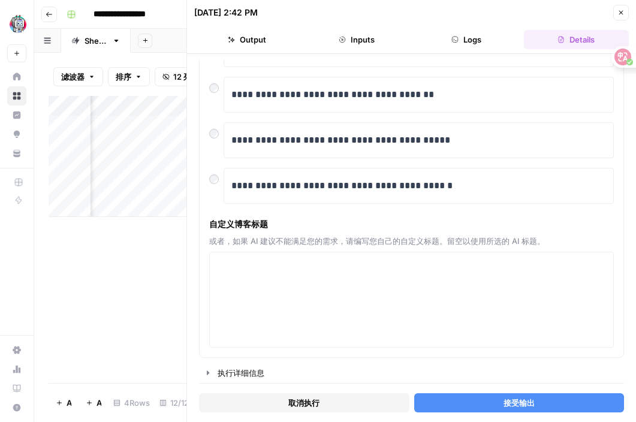
click at [478, 401] on button "接受输出" at bounding box center [519, 402] width 210 height 19
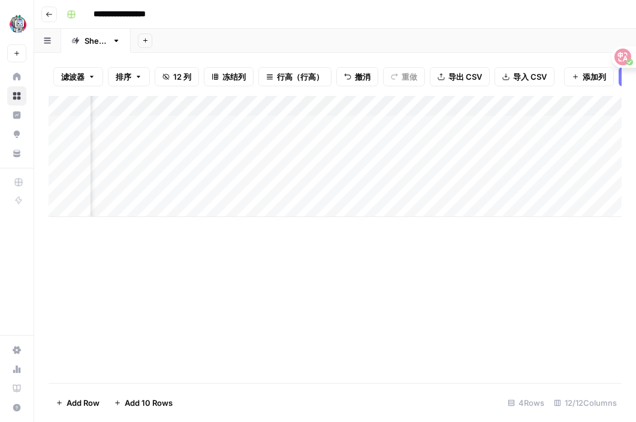
scroll to position [0, 341]
click at [485, 164] on div "添加列" at bounding box center [335, 156] width 573 height 121
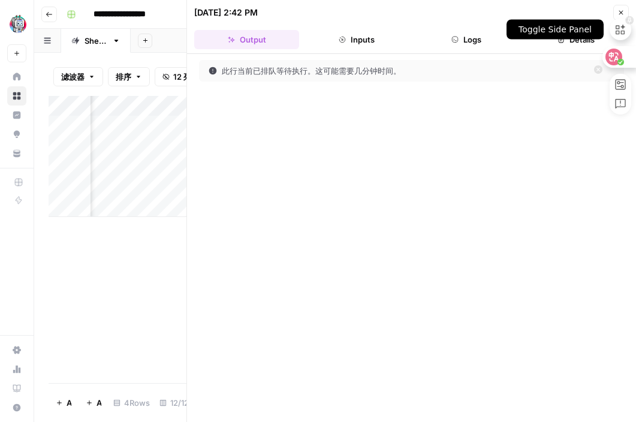
click at [625, 15] on div "Toggle Side Panel" at bounding box center [621, 30] width 22 height 34
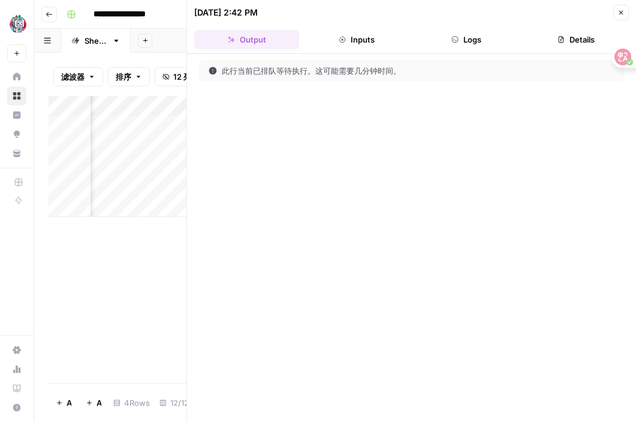
click at [624, 8] on button "Close" at bounding box center [621, 13] width 16 height 16
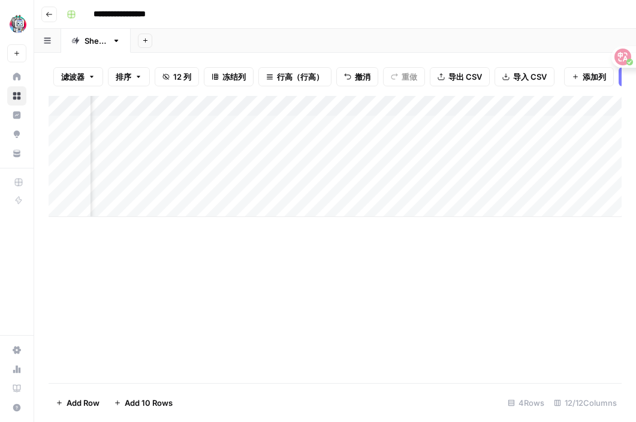
scroll to position [0, 585]
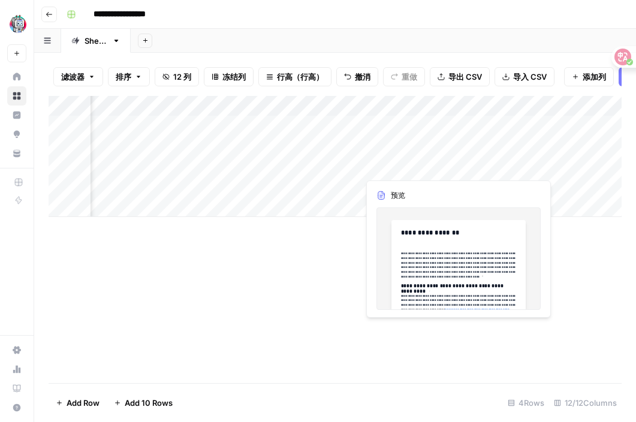
click at [473, 165] on div "添加列" at bounding box center [335, 156] width 573 height 121
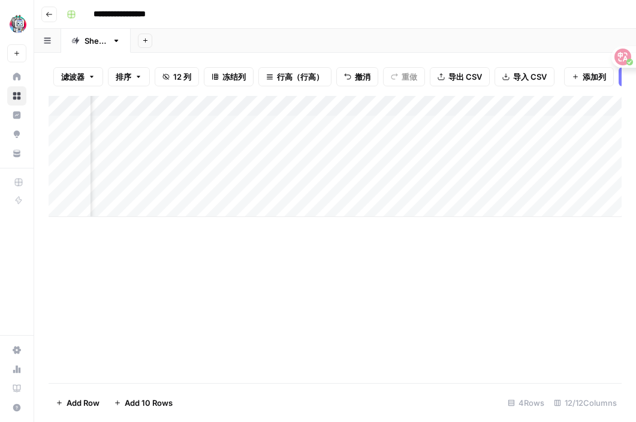
click at [547, 166] on div "添加列" at bounding box center [335, 156] width 573 height 121
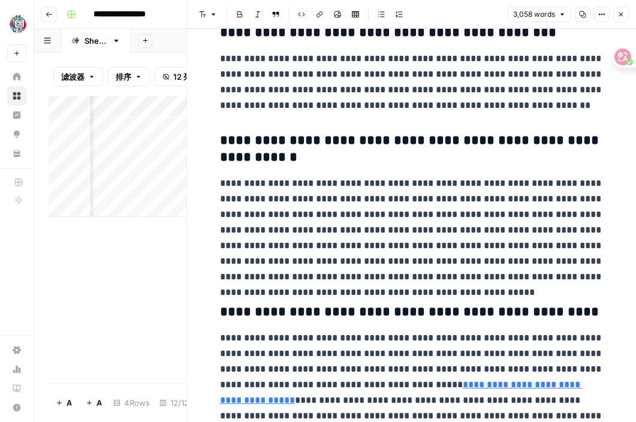
scroll to position [810, 0]
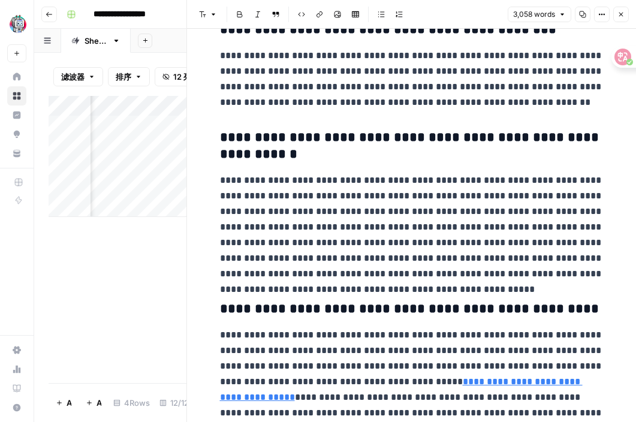
click at [83, 347] on div "添加列" at bounding box center [118, 239] width 138 height 287
click at [623, 17] on icon "button" at bounding box center [620, 14] width 7 height 7
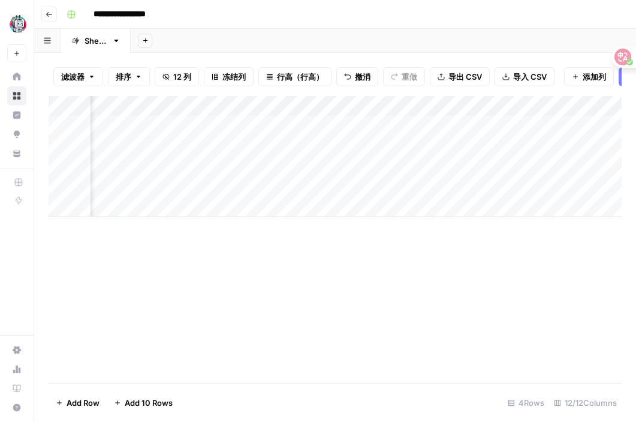
scroll to position [0, 300]
click at [311, 110] on div "添加列" at bounding box center [335, 156] width 573 height 121
click at [311, 110] on div at bounding box center [298, 108] width 98 height 24
click at [460, 207] on div "添加列" at bounding box center [335, 156] width 573 height 121
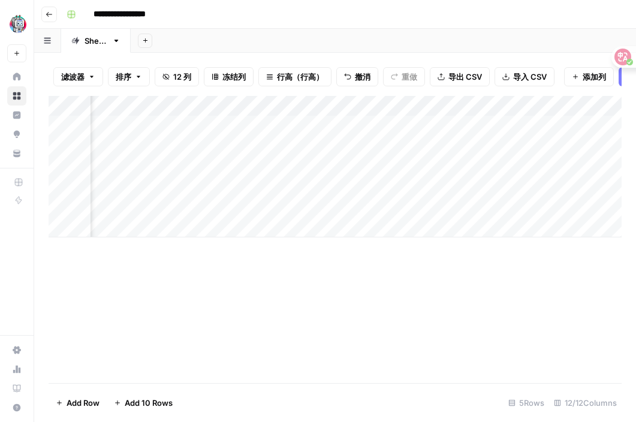
click at [283, 168] on div "添加列" at bounding box center [335, 166] width 573 height 141
type textarea "*"
click at [305, 167] on div "添加列" at bounding box center [335, 177] width 573 height 162
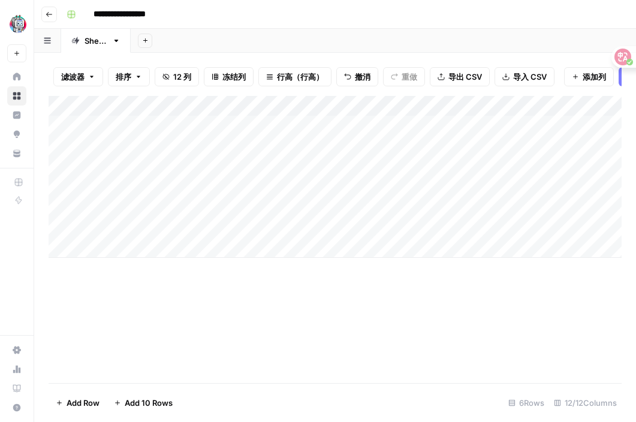
click at [305, 167] on div "添加列" at bounding box center [335, 177] width 573 height 162
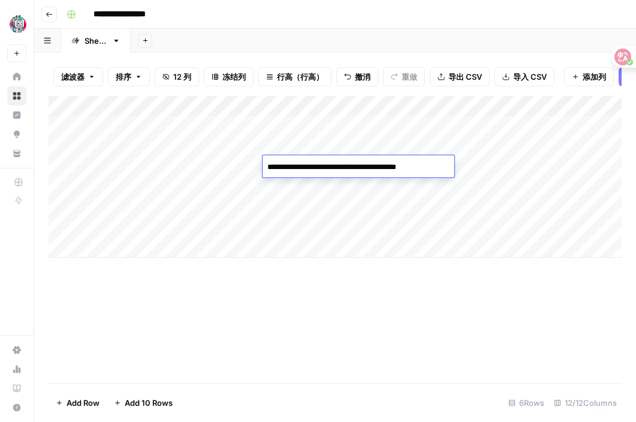
paste textarea "**********"
type textarea "**********"
click at [417, 242] on div "添加列" at bounding box center [335, 177] width 573 height 162
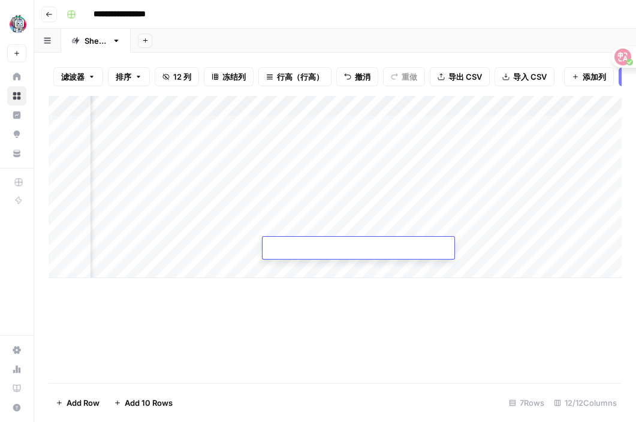
scroll to position [0, 150]
click at [444, 173] on div "添加列" at bounding box center [335, 187] width 573 height 182
click at [444, 171] on div "添加列" at bounding box center [335, 187] width 573 height 182
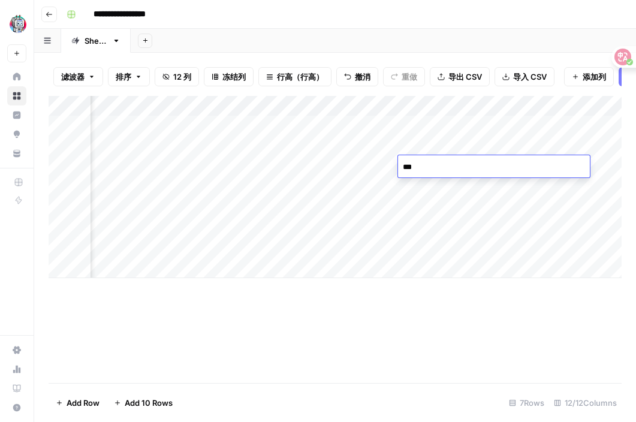
type textarea "*****"
click at [450, 160] on div "添加列" at bounding box center [335, 187] width 573 height 182
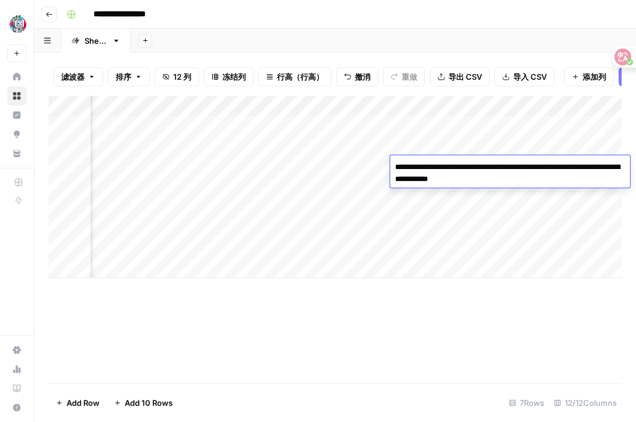
type textarea "**********"
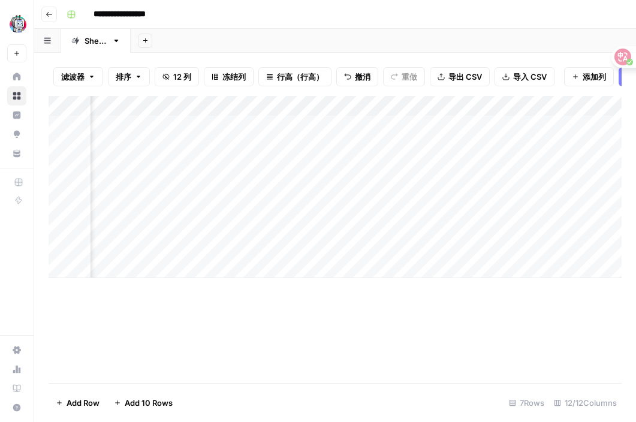
click at [360, 294] on div "添加列" at bounding box center [335, 239] width 573 height 287
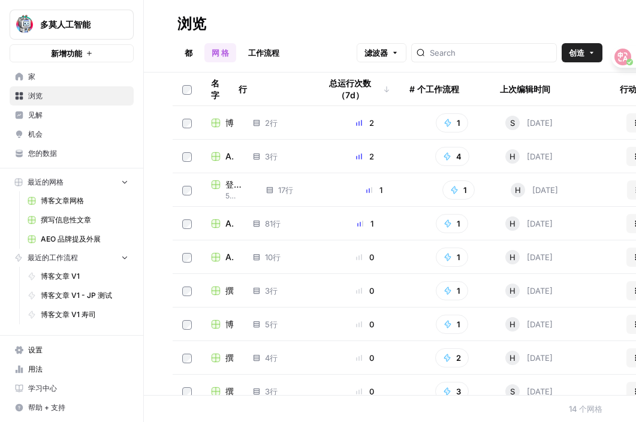
click at [216, 128] on div "博客文章 V1 网格" at bounding box center [222, 123] width 23 height 12
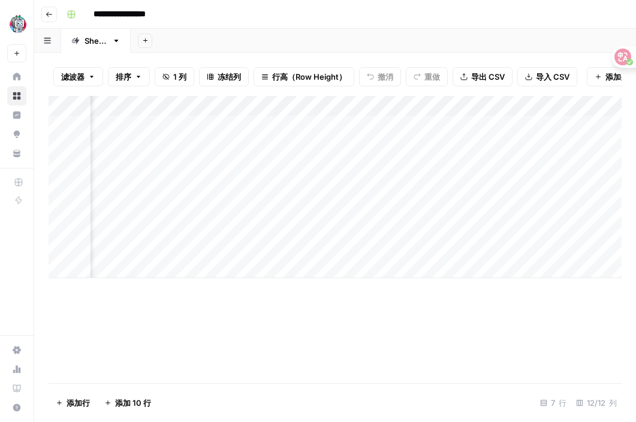
scroll to position [0, 403]
click at [215, 169] on div "添加列" at bounding box center [335, 187] width 573 height 182
click at [222, 164] on div "添加列" at bounding box center [335, 187] width 573 height 182
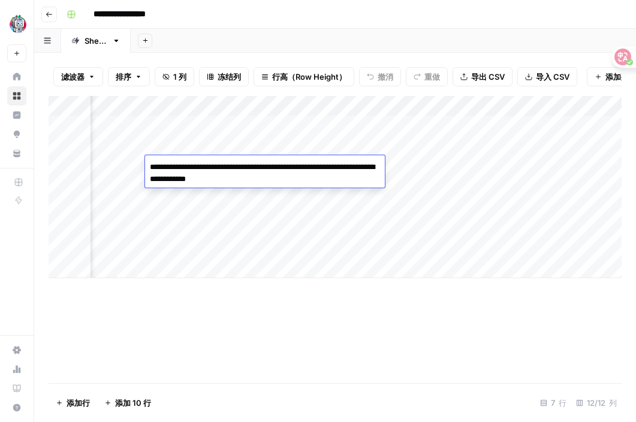
click at [253, 182] on textarea "**********" at bounding box center [265, 173] width 240 height 29
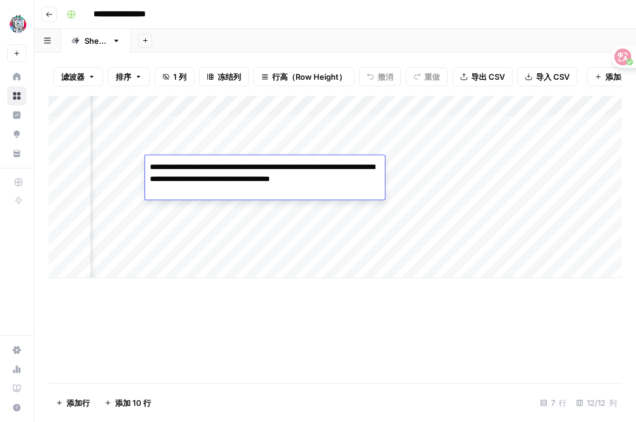
type textarea "**********"
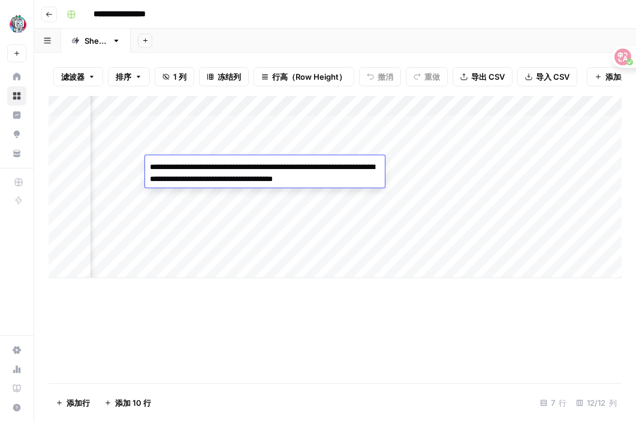
click at [218, 272] on div "添加列" at bounding box center [335, 187] width 573 height 182
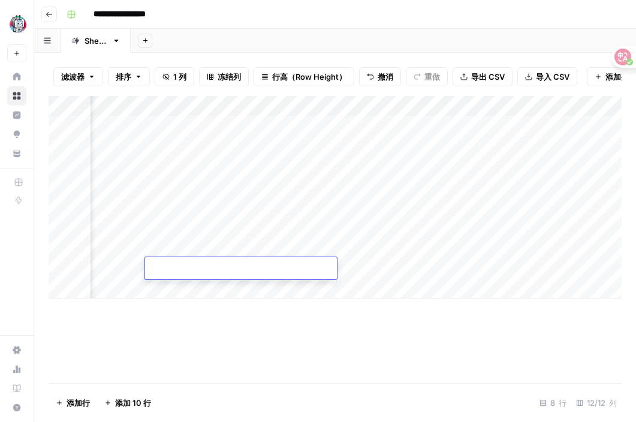
scroll to position [0, 0]
click at [108, 167] on div "添加列" at bounding box center [335, 197] width 573 height 203
click at [77, 163] on div "添加列" at bounding box center [335, 197] width 573 height 203
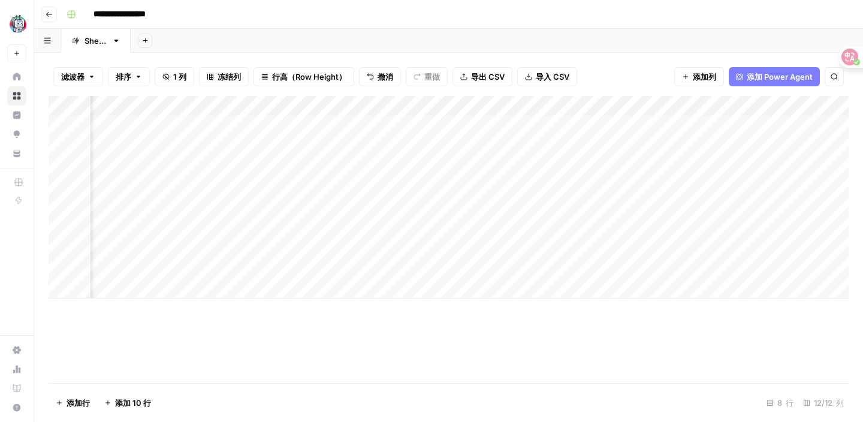
scroll to position [0, 285]
click at [571, 162] on div "添加列" at bounding box center [449, 197] width 800 height 203
click at [634, 161] on div "添加列" at bounding box center [449, 197] width 800 height 203
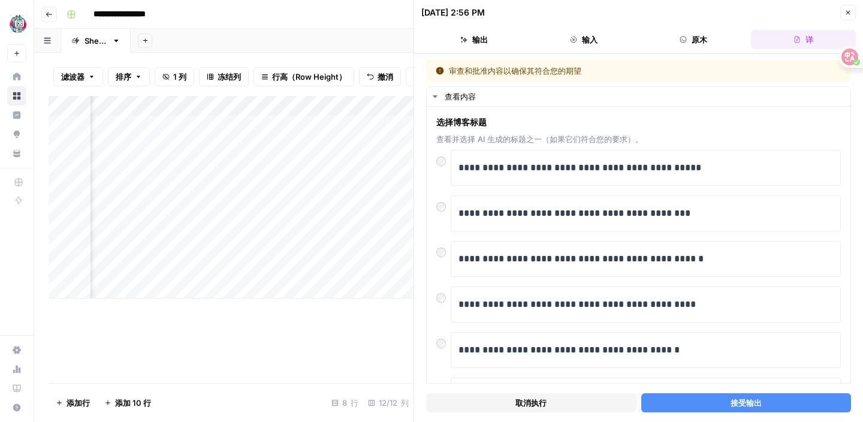
click at [635, 403] on button "接受输出" at bounding box center [746, 402] width 210 height 19
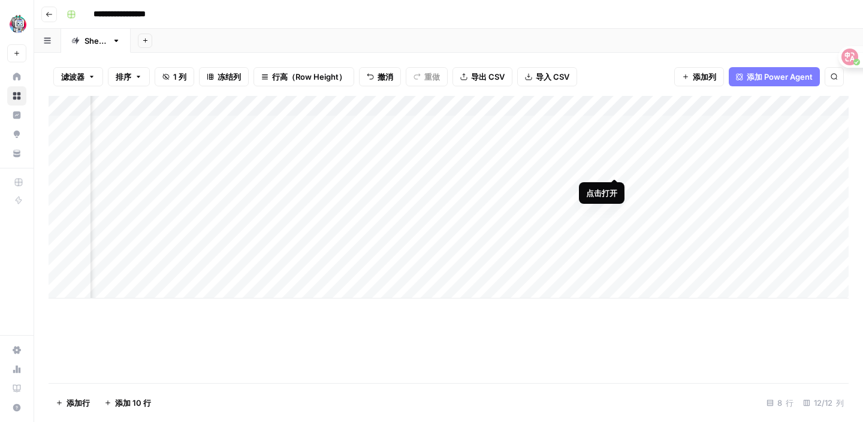
click at [613, 168] on div "添加列" at bounding box center [449, 197] width 800 height 203
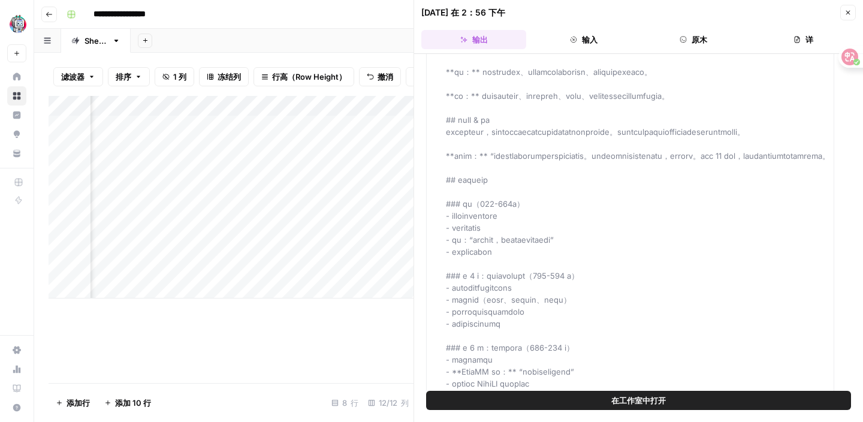
scroll to position [4728, 0]
click at [607, 405] on button "在工作室中打开" at bounding box center [638, 400] width 425 height 19
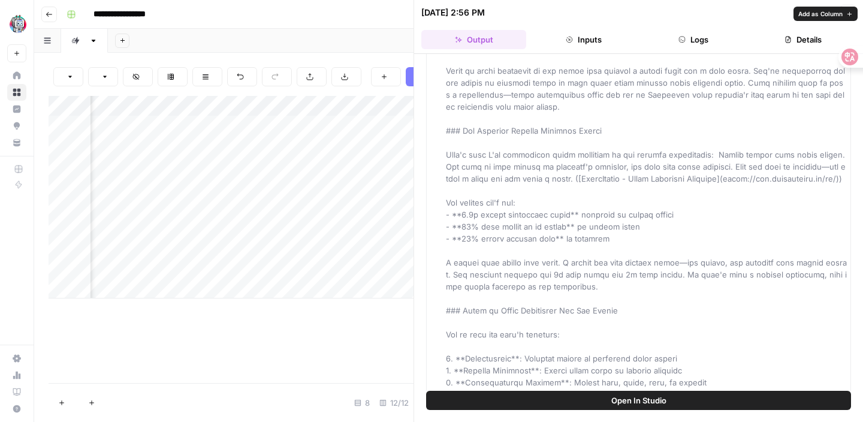
scroll to position [306, 0]
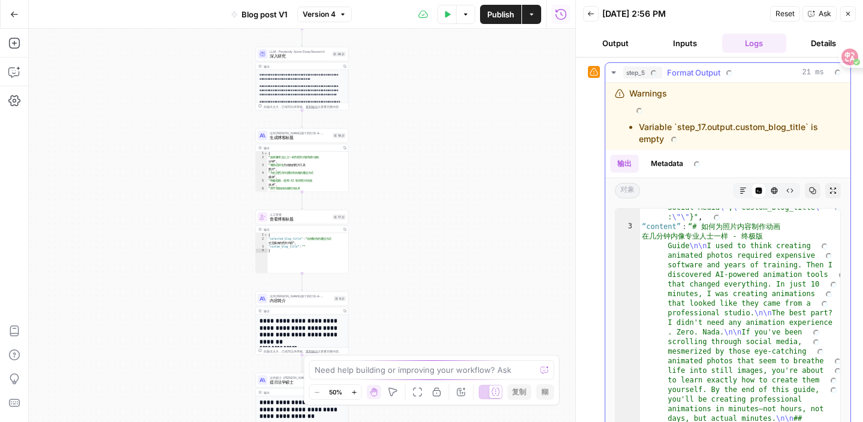
scroll to position [49, 0]
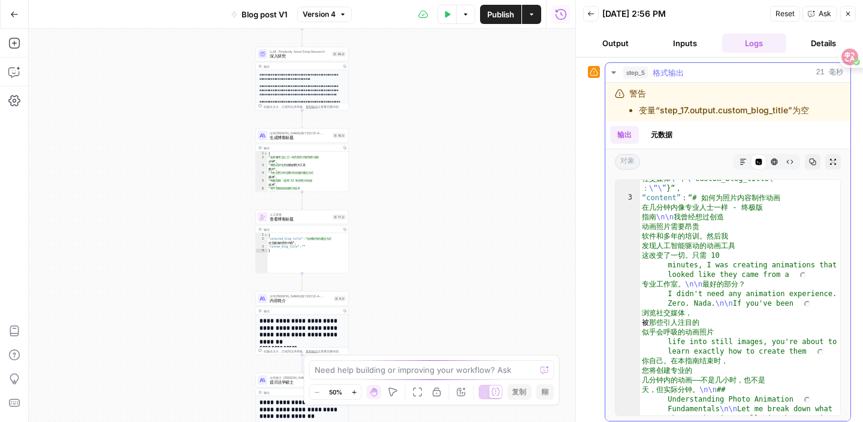
click at [744, 161] on icon "button" at bounding box center [743, 161] width 7 height 7
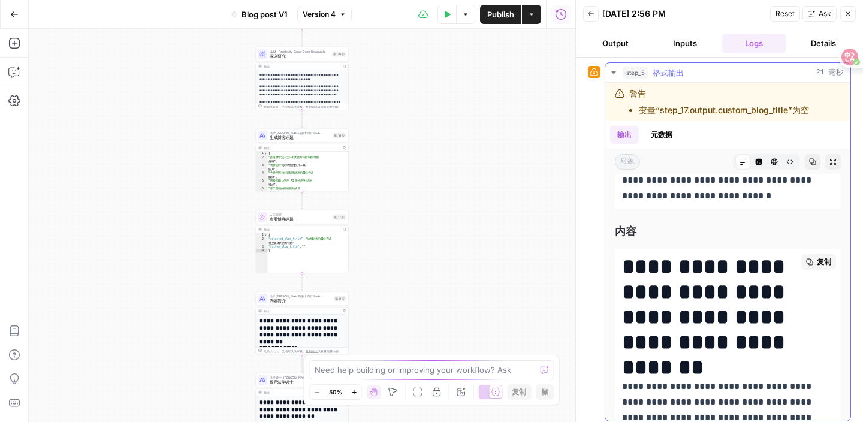
scroll to position [49, 0]
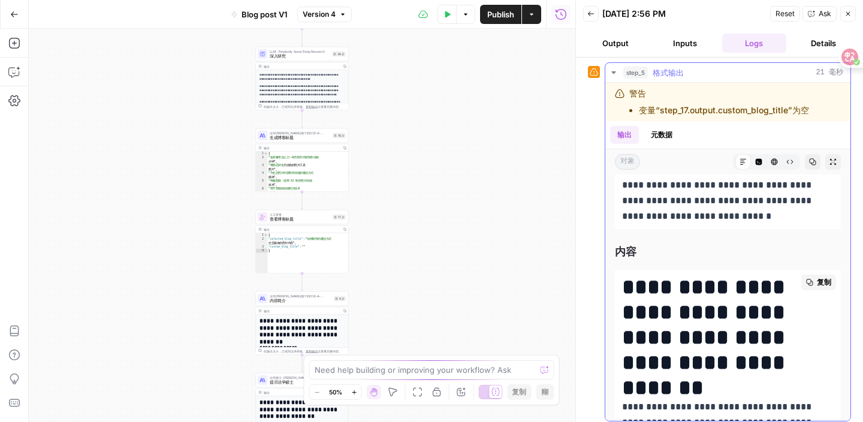
click at [813, 282] on button "复制" at bounding box center [818, 283] width 35 height 16
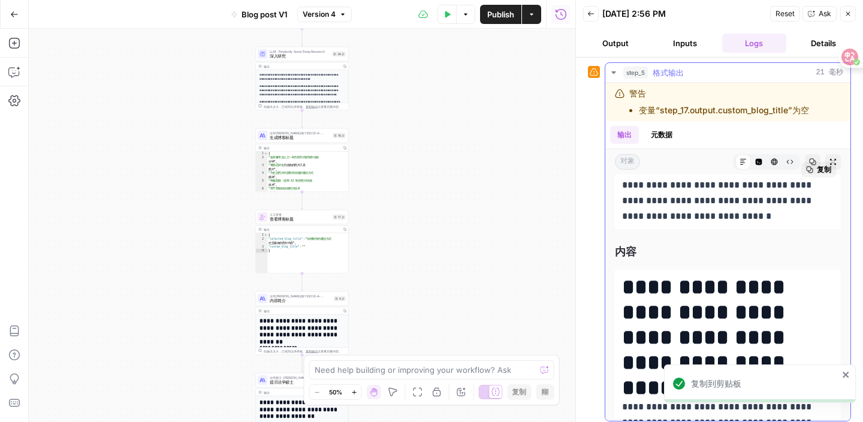
scroll to position [0, 0]
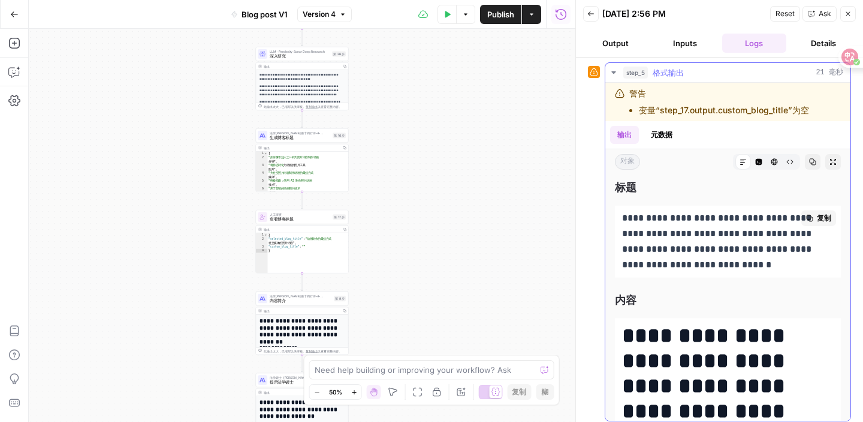
drag, startPoint x: 623, startPoint y: 216, endPoint x: 645, endPoint y: 228, distance: 24.9
click at [645, 228] on p "**********" at bounding box center [728, 241] width 212 height 62
copy p "**********"
click at [643, 303] on span "内容" at bounding box center [728, 300] width 226 height 17
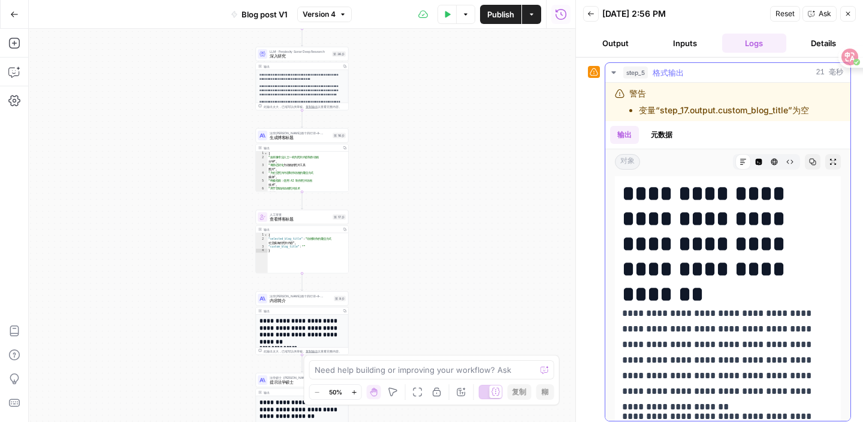
scroll to position [209, 0]
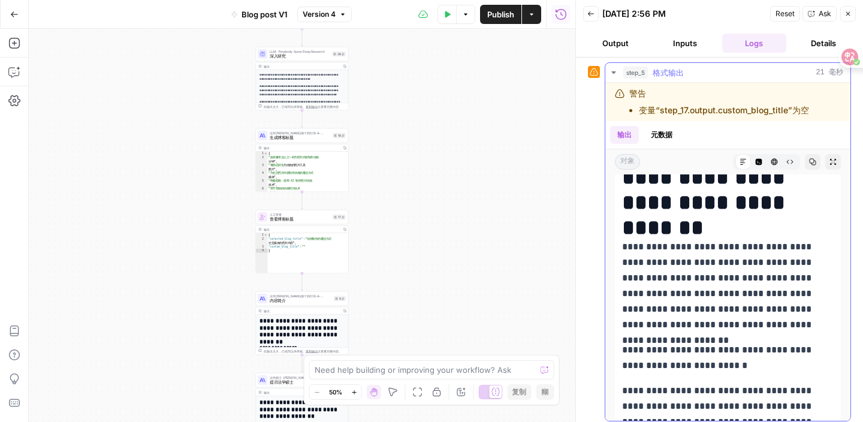
click at [812, 163] on icon "button" at bounding box center [813, 162] width 7 height 7
